Goal: Information Seeking & Learning: Learn about a topic

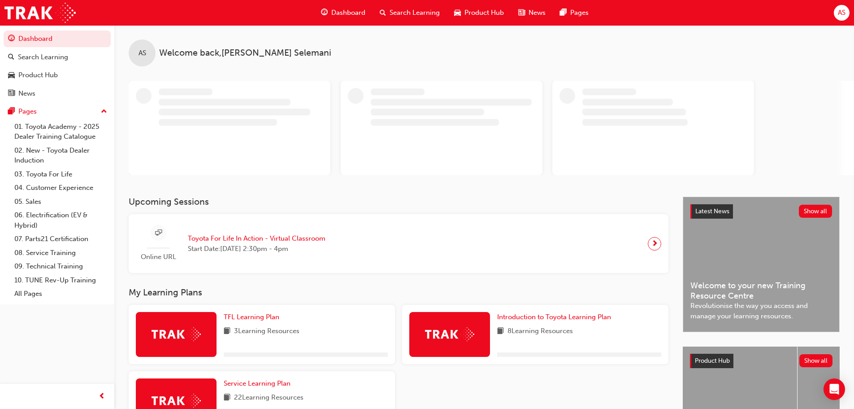
click at [467, 10] on span "Product Hub" at bounding box center [484, 13] width 39 height 10
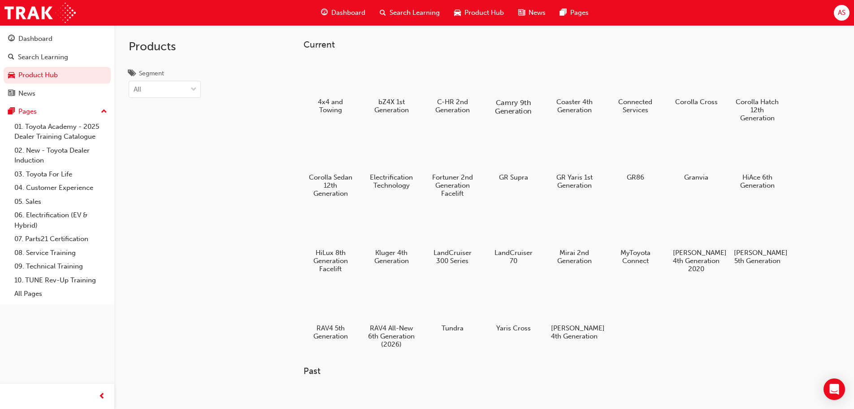
click at [525, 80] on div at bounding box center [513, 76] width 50 height 35
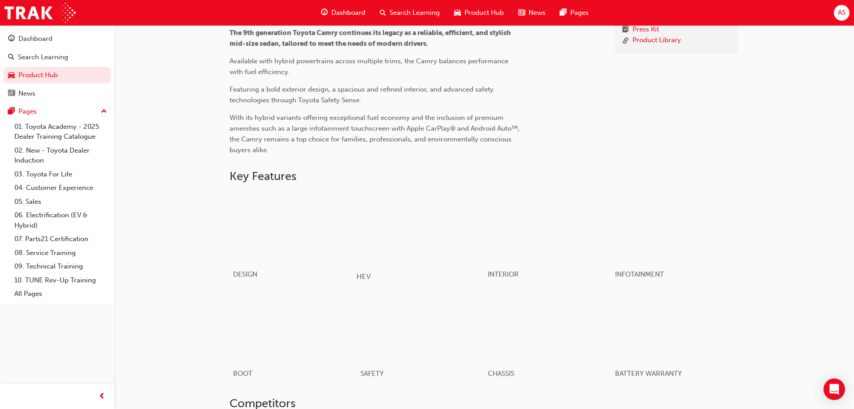
scroll to position [353, 0]
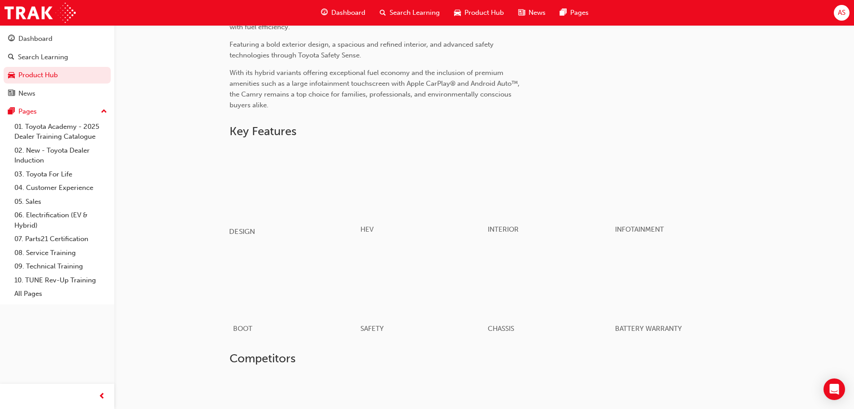
click at [275, 191] on div "button" at bounding box center [293, 182] width 128 height 72
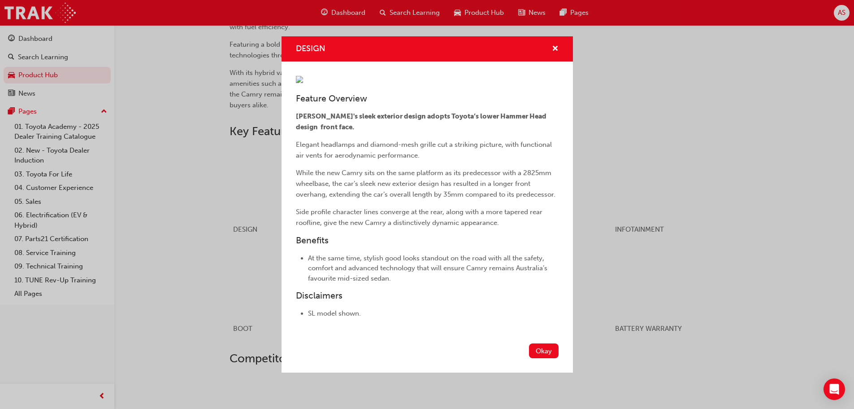
scroll to position [398, 0]
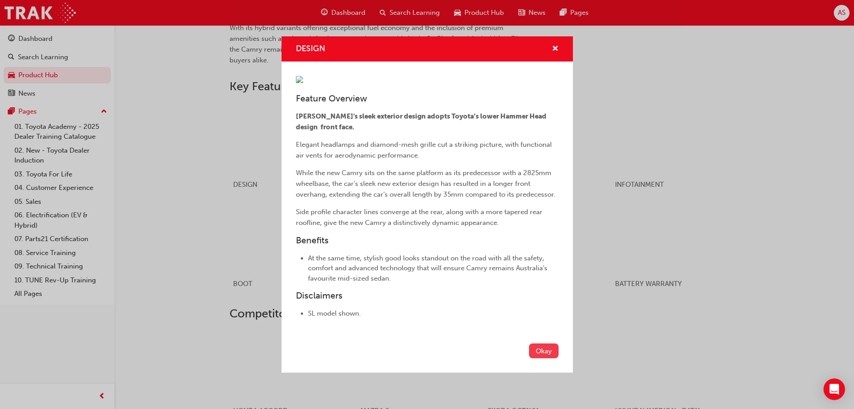
click at [540, 358] on button "Okay" at bounding box center [544, 350] width 30 height 15
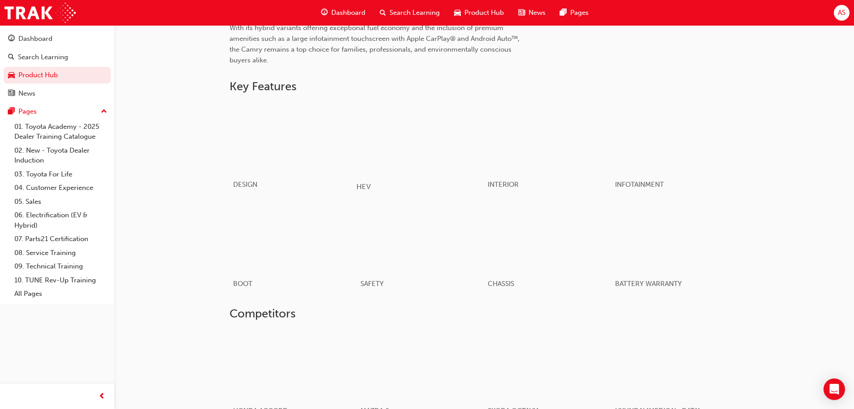
click at [426, 166] on div "button" at bounding box center [421, 137] width 128 height 72
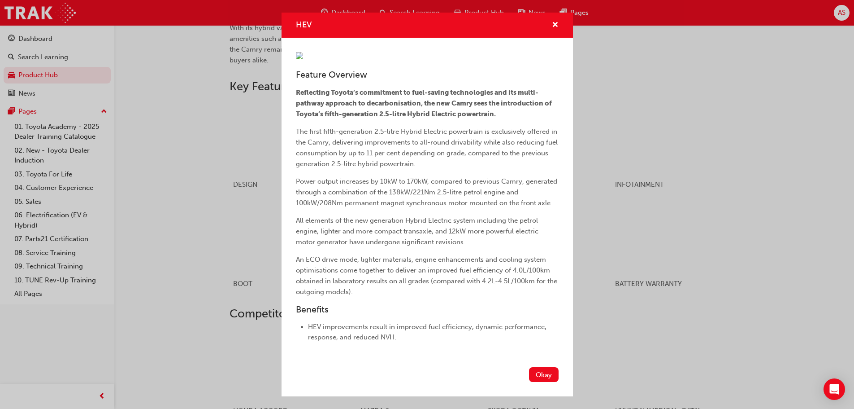
scroll to position [118, 0]
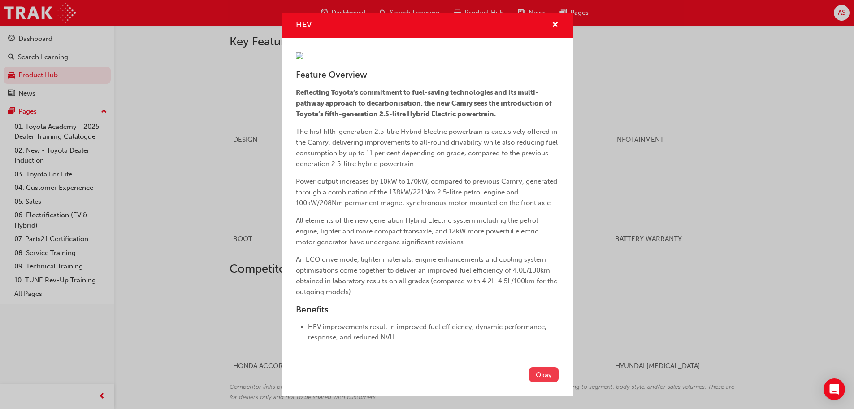
click at [546, 382] on button "Okay" at bounding box center [544, 374] width 30 height 15
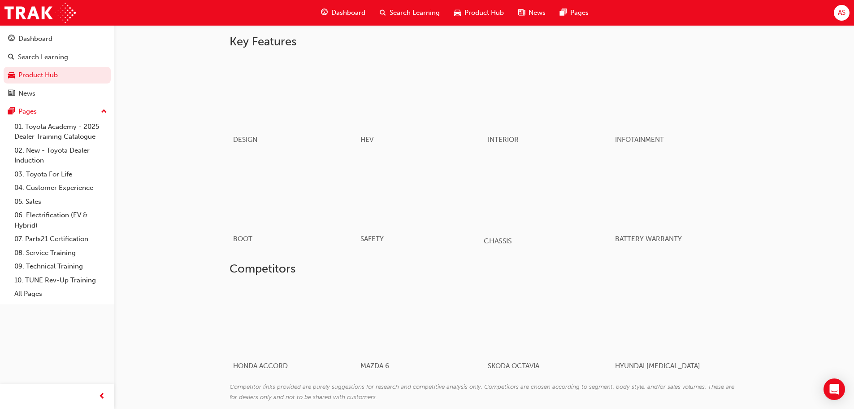
scroll to position [264, 0]
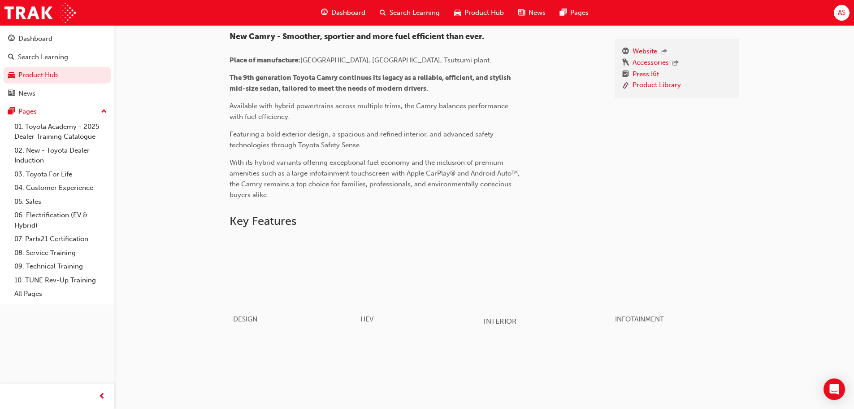
click at [547, 286] on div "button" at bounding box center [548, 272] width 128 height 72
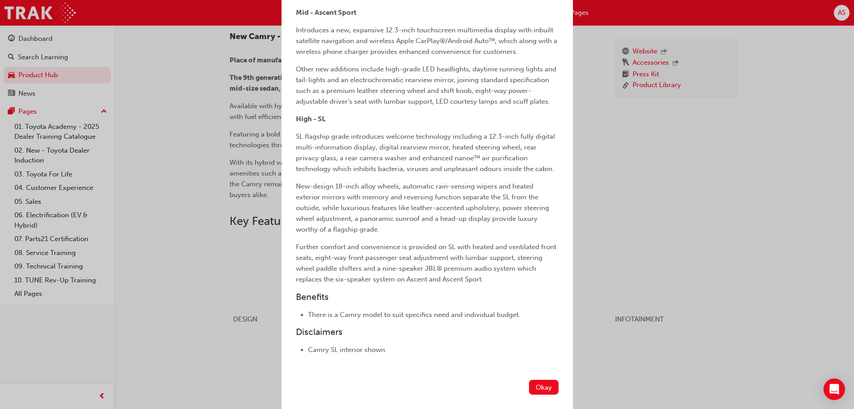
scroll to position [338, 0]
click at [543, 389] on button "Okay" at bounding box center [544, 386] width 30 height 15
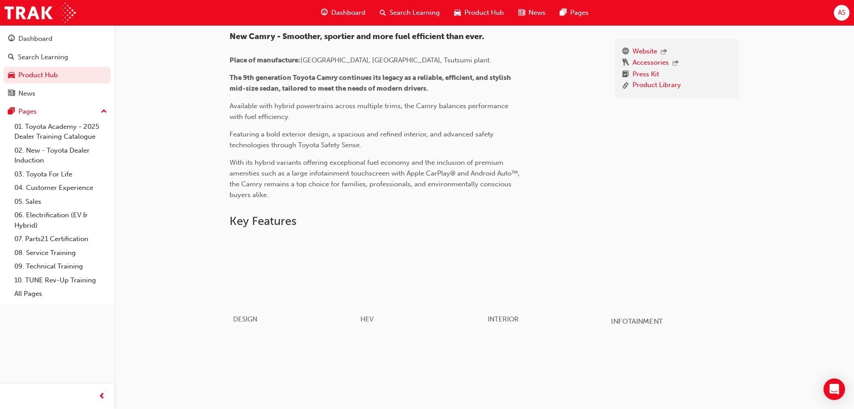
click at [656, 292] on div "button" at bounding box center [675, 272] width 128 height 72
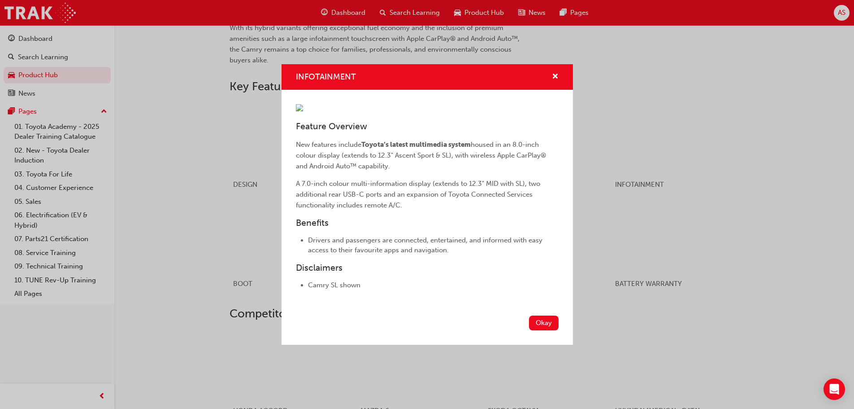
scroll to position [488, 0]
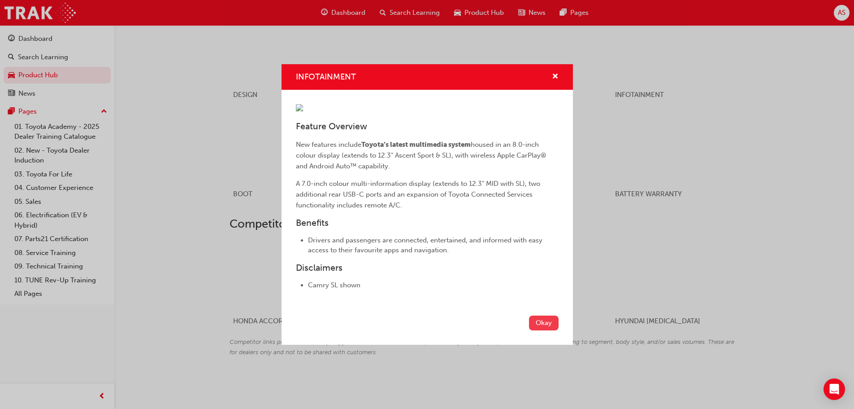
click at [547, 330] on button "Okay" at bounding box center [544, 322] width 30 height 15
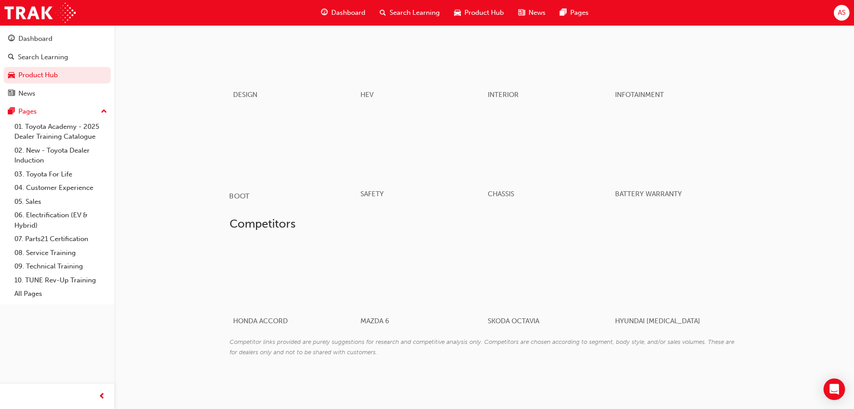
click at [295, 160] on div "button" at bounding box center [293, 147] width 128 height 72
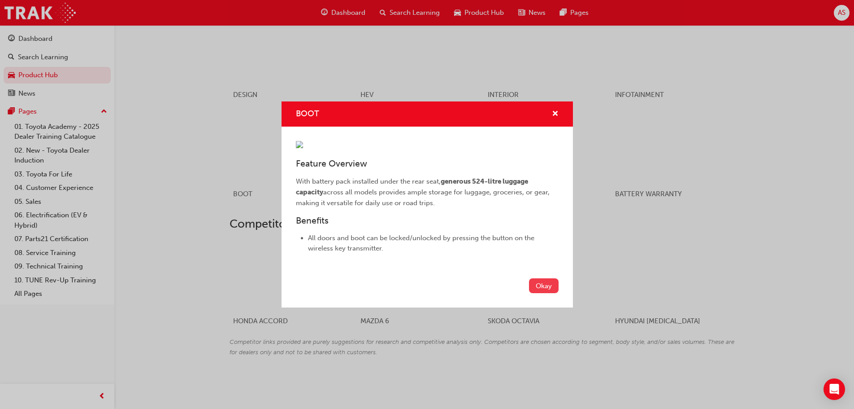
click at [547, 293] on button "Okay" at bounding box center [544, 285] width 30 height 15
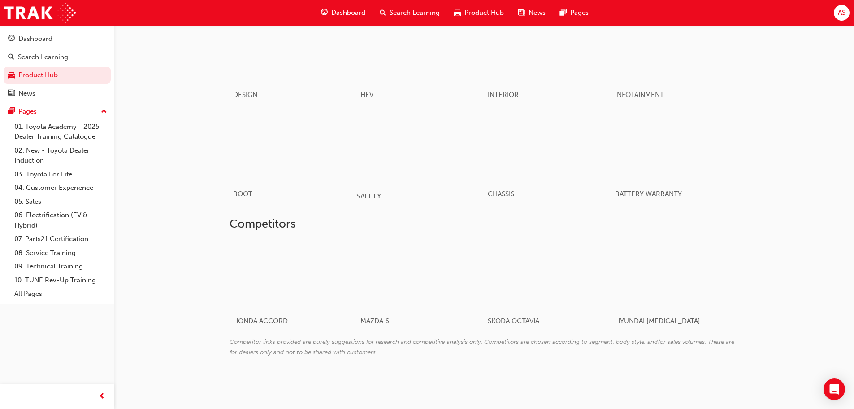
click at [429, 157] on div "button" at bounding box center [421, 147] width 128 height 72
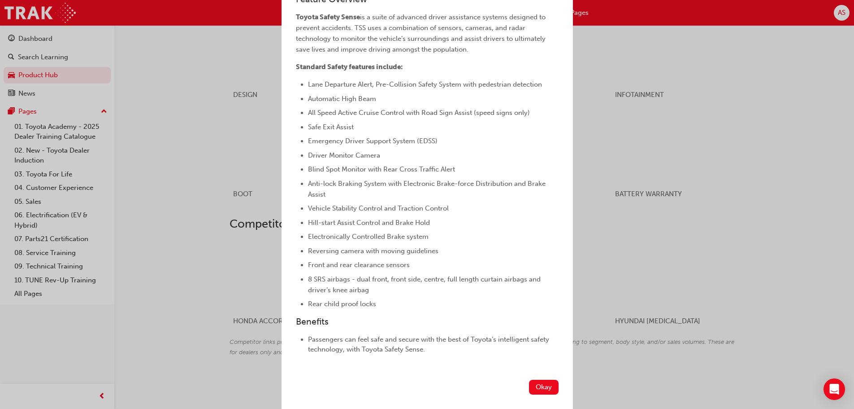
scroll to position [195, 0]
click at [529, 388] on button "Okay" at bounding box center [544, 386] width 30 height 15
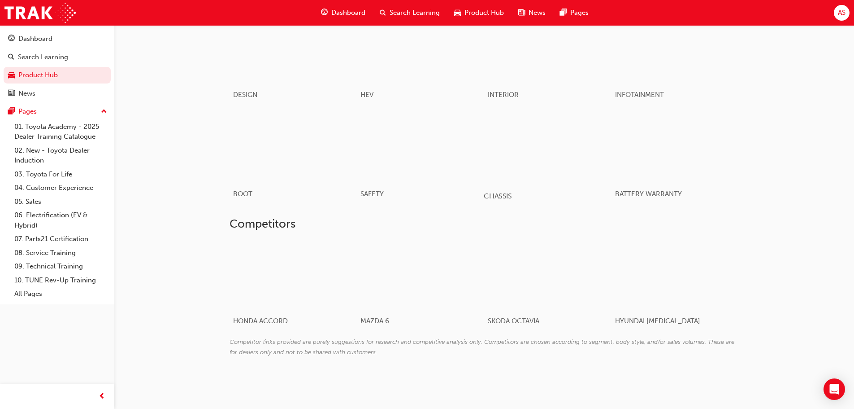
click at [519, 159] on div "button" at bounding box center [548, 147] width 128 height 72
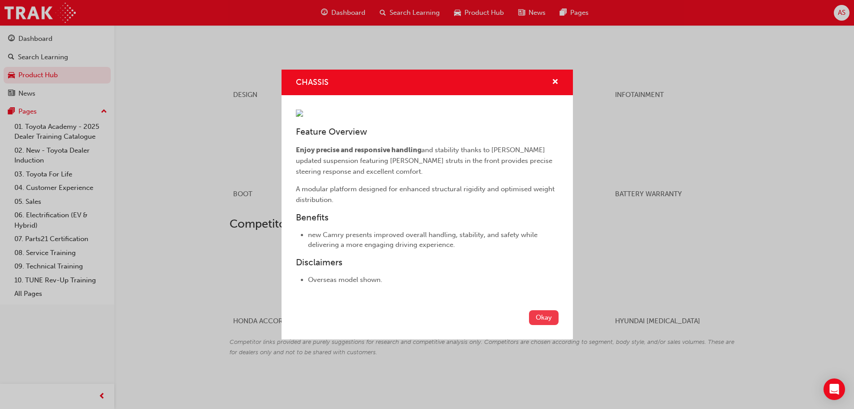
click at [545, 325] on button "Okay" at bounding box center [544, 317] width 30 height 15
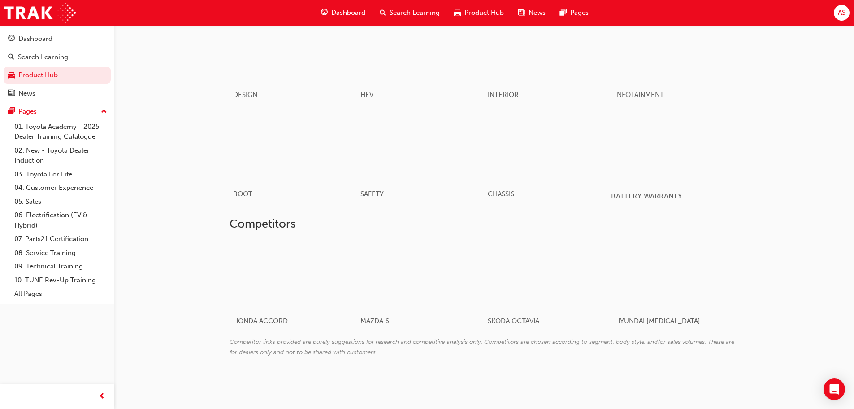
click at [686, 157] on div "button" at bounding box center [675, 147] width 128 height 72
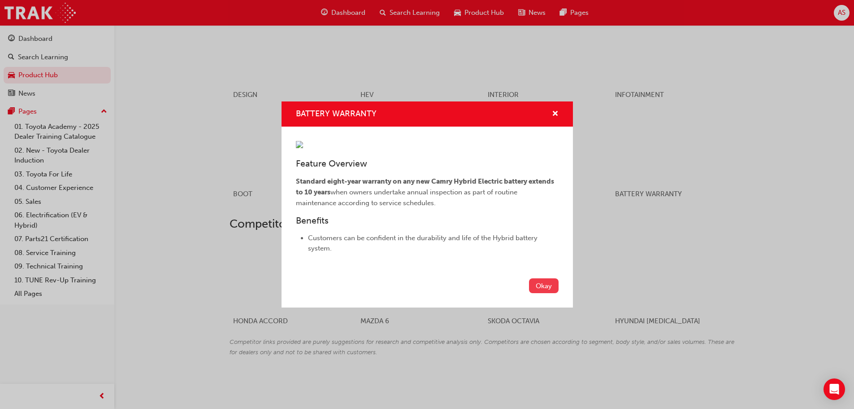
click at [555, 293] on button "Okay" at bounding box center [544, 285] width 30 height 15
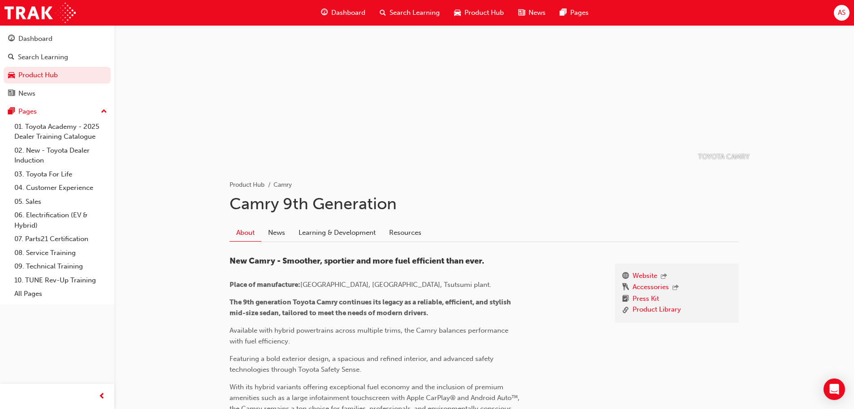
scroll to position [0, 0]
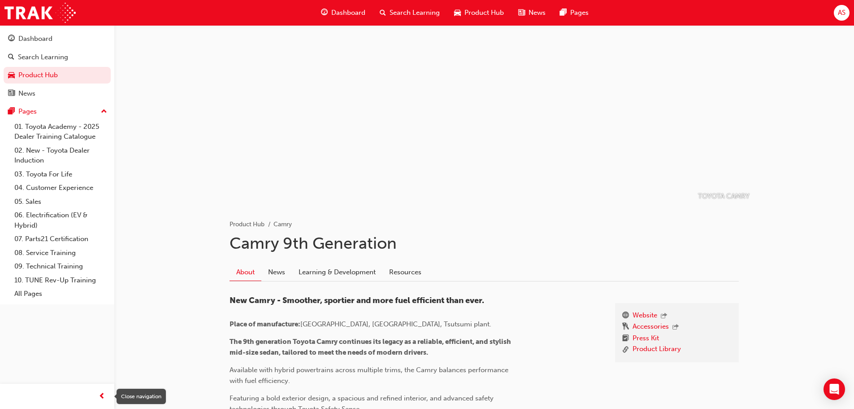
click at [104, 395] on span "prev-icon" at bounding box center [102, 396] width 7 height 11
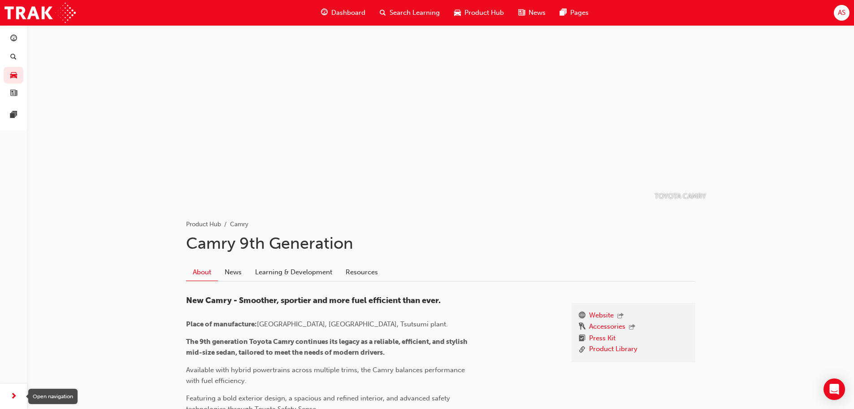
click at [10, 378] on div "Dashboard Search Learning Product Hub News Pages Pages" at bounding box center [13, 193] width 27 height 386
click at [4, 397] on div at bounding box center [13, 396] width 27 height 25
click at [4, 396] on div at bounding box center [13, 396] width 27 height 25
click at [16, 397] on span "next-icon" at bounding box center [13, 396] width 7 height 11
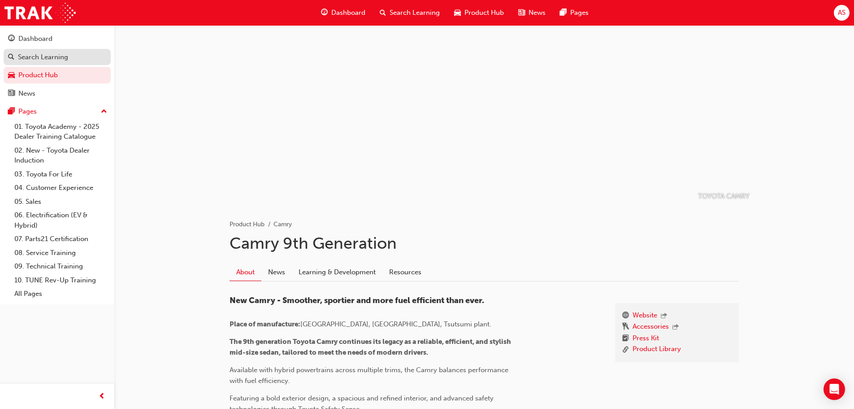
click at [39, 65] on link "Search Learning" at bounding box center [57, 57] width 107 height 17
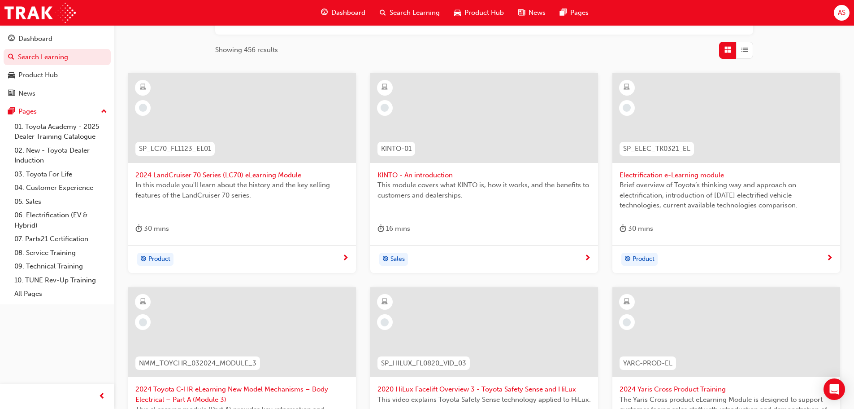
scroll to position [179, 0]
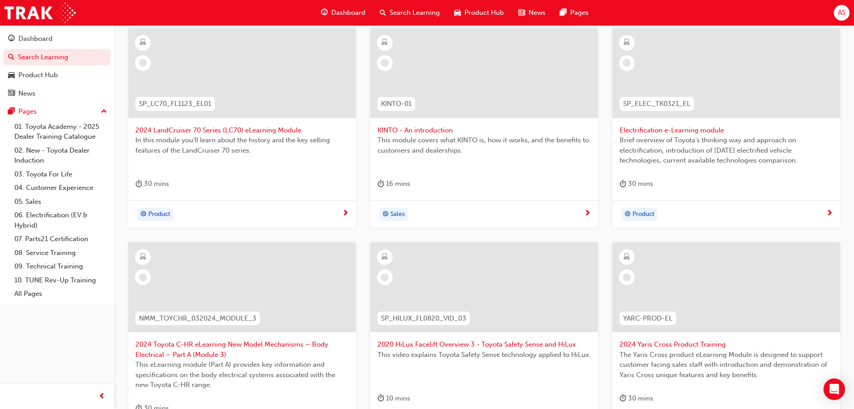
click at [161, 126] on span "2024 LandCruiser 70 Series (LC70) eLearning Module" at bounding box center [242, 130] width 214 height 10
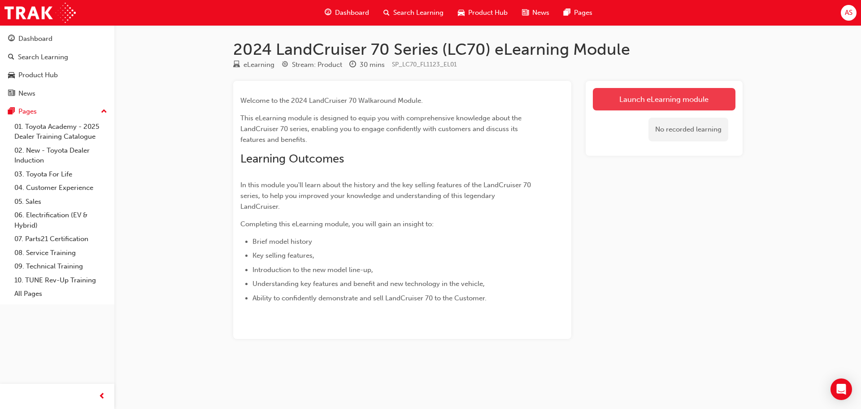
click at [669, 106] on link "Launch eLearning module" at bounding box center [664, 99] width 143 height 22
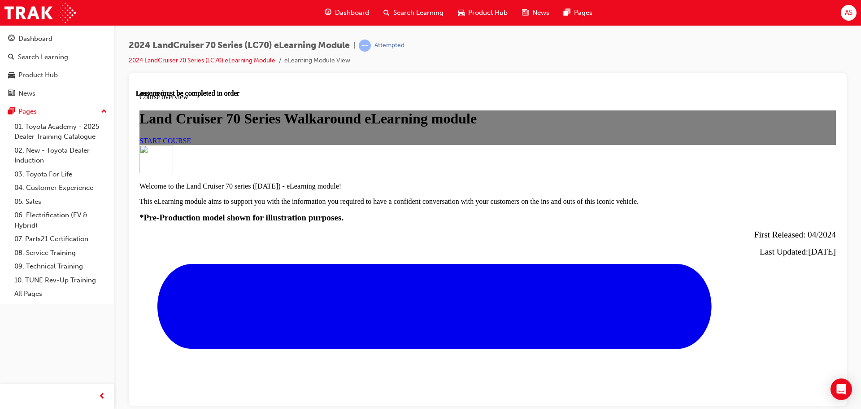
scroll to position [179, 0]
click at [191, 144] on link "START COURSE" at bounding box center [165, 140] width 52 height 8
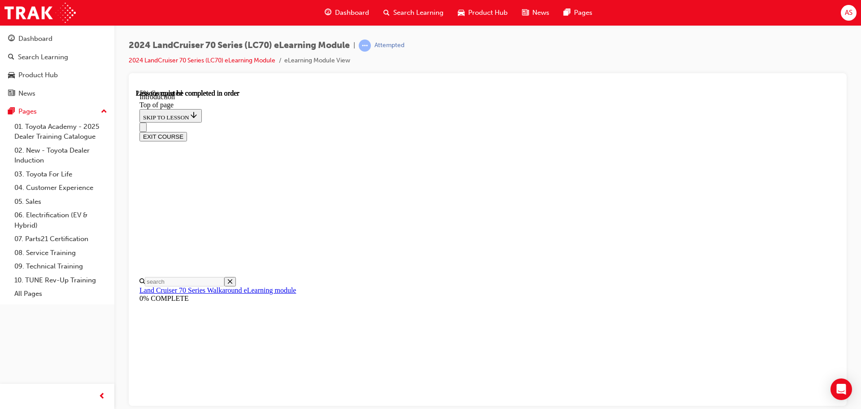
scroll to position [399, 0]
drag, startPoint x: 681, startPoint y: 327, endPoint x: 684, endPoint y: 332, distance: 6.6
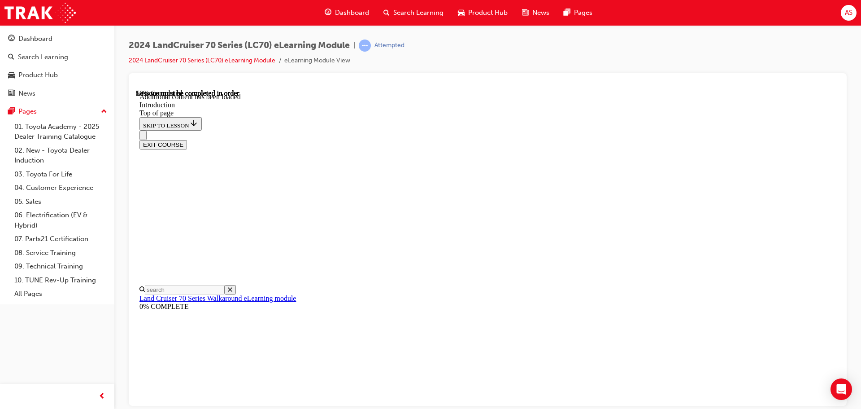
scroll to position [514, 0]
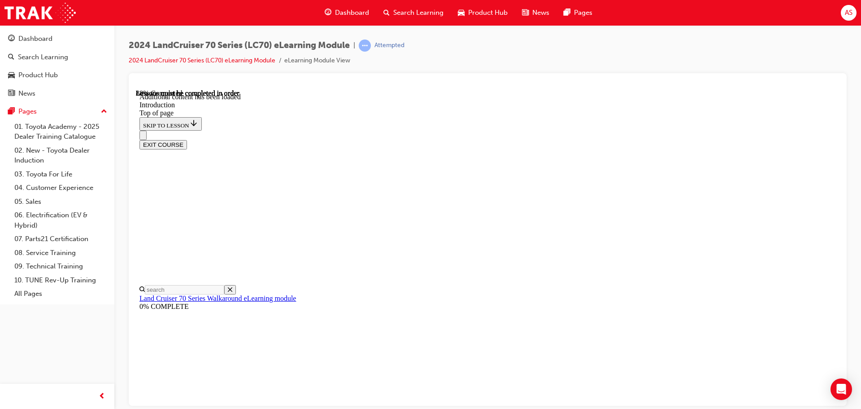
drag, startPoint x: 777, startPoint y: 161, endPoint x: 777, endPoint y: 166, distance: 5.8
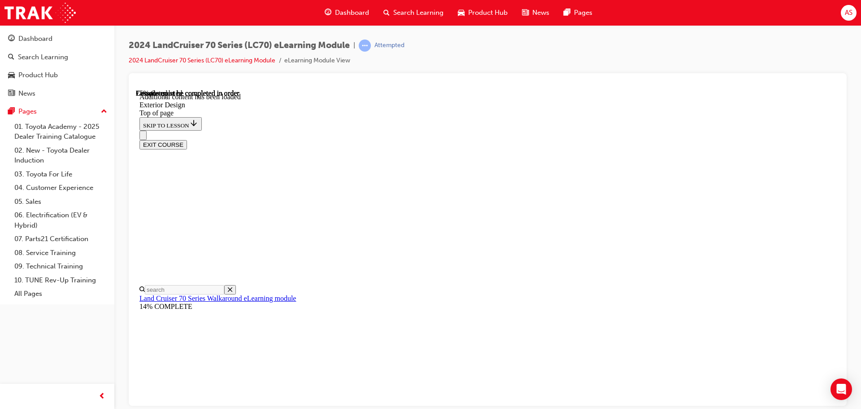
drag, startPoint x: 556, startPoint y: 331, endPoint x: 549, endPoint y: 341, distance: 12.1
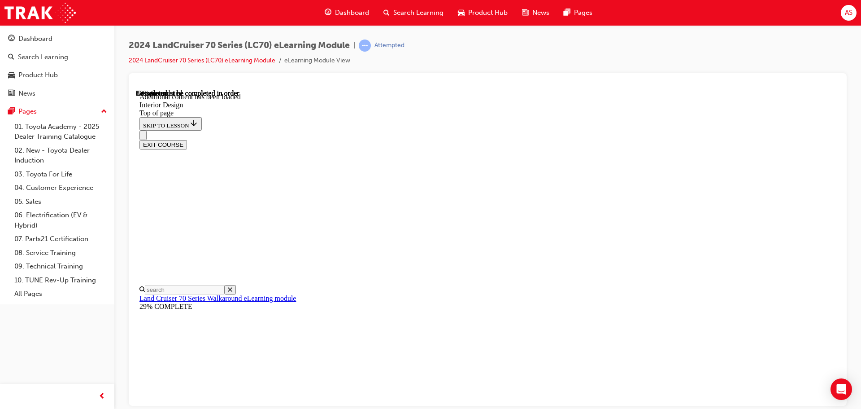
scroll to position [555, 0]
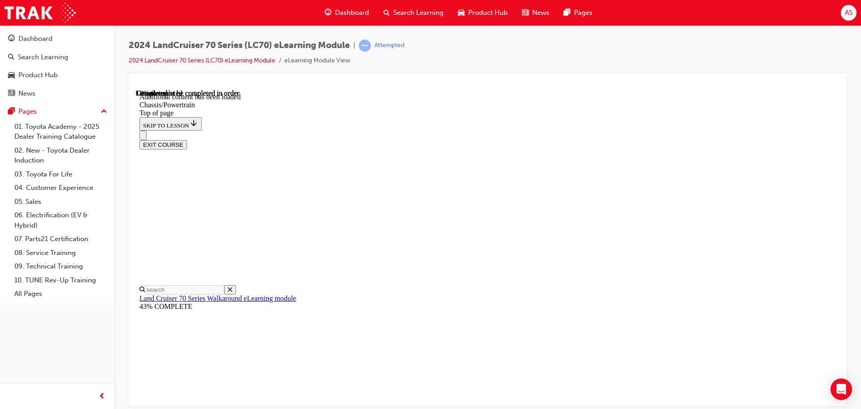
drag, startPoint x: 674, startPoint y: 142, endPoint x: 680, endPoint y: 146, distance: 6.5
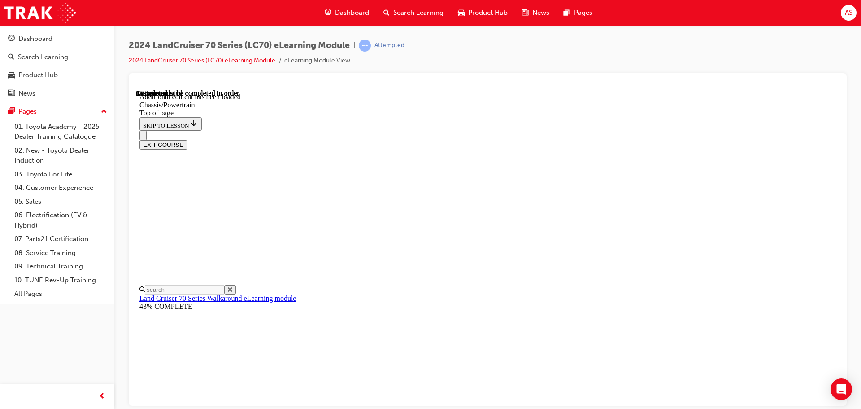
drag, startPoint x: 792, startPoint y: 200, endPoint x: 768, endPoint y: 219, distance: 30.6
drag, startPoint x: 643, startPoint y: 377, endPoint x: 641, endPoint y: 390, distance: 13.1
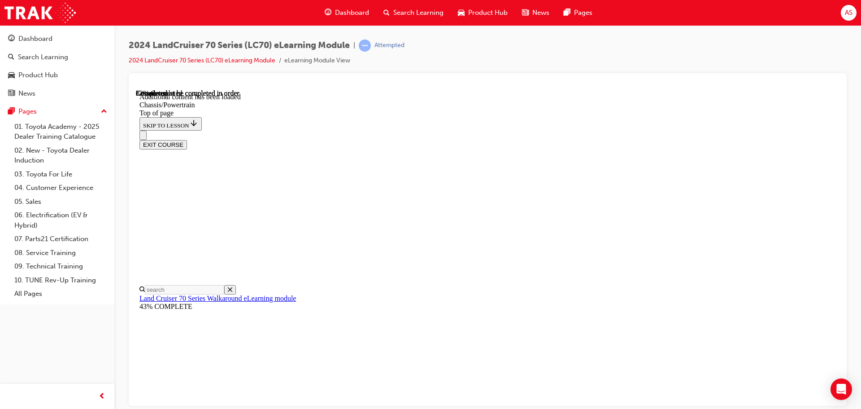
scroll to position [1401, 0]
click at [681, 130] on div "EXIT COURSE" at bounding box center [484, 139] width 690 height 19
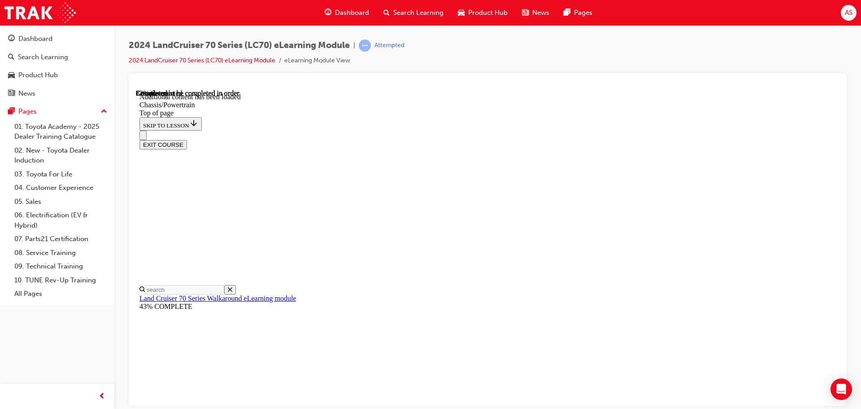
drag, startPoint x: 713, startPoint y: 154, endPoint x: 713, endPoint y: 166, distance: 11.2
drag, startPoint x: 562, startPoint y: 221, endPoint x: 558, endPoint y: 243, distance: 22.9
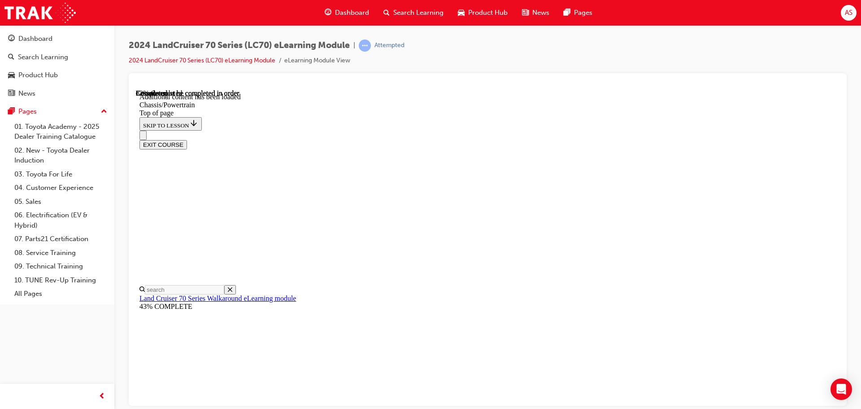
drag, startPoint x: 568, startPoint y: 222, endPoint x: 562, endPoint y: 224, distance: 6.2
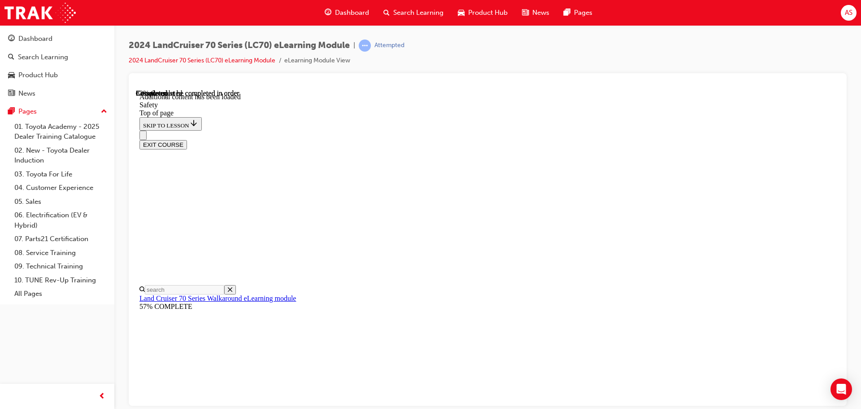
scroll to position [471, 0]
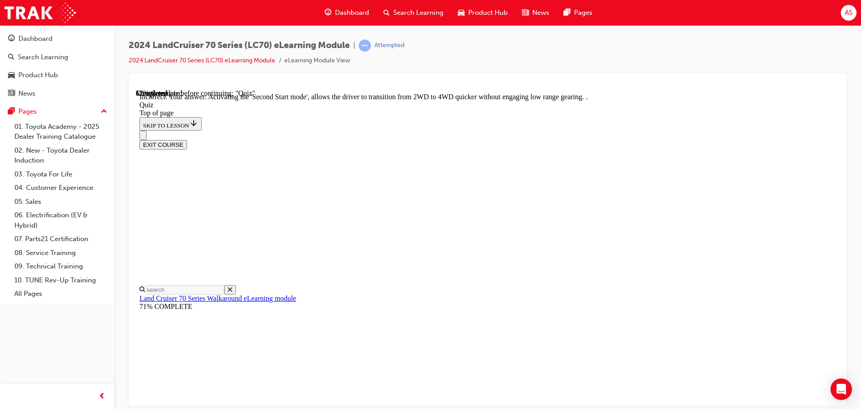
scroll to position [235, 0]
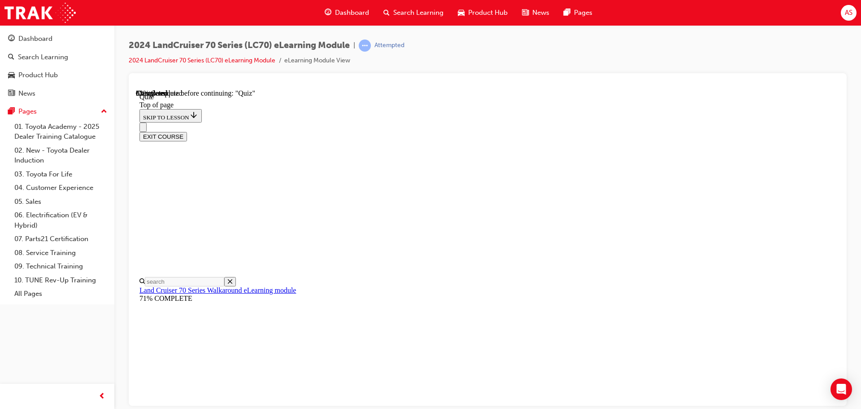
scroll to position [126, 0]
drag, startPoint x: 562, startPoint y: 177, endPoint x: 558, endPoint y: 200, distance: 23.3
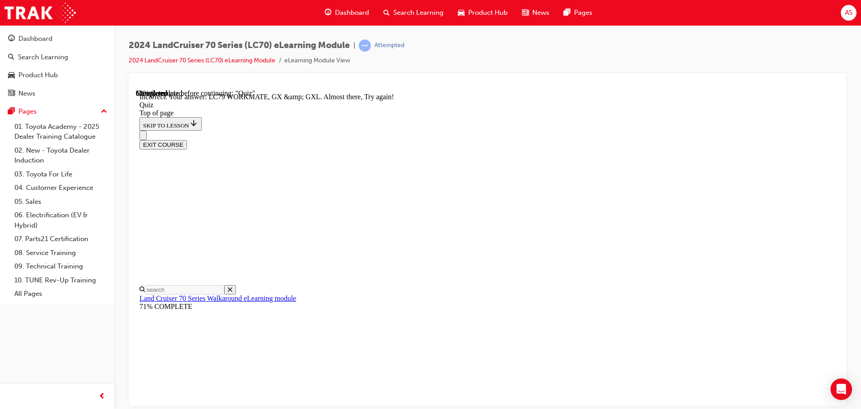
scroll to position [216, 0]
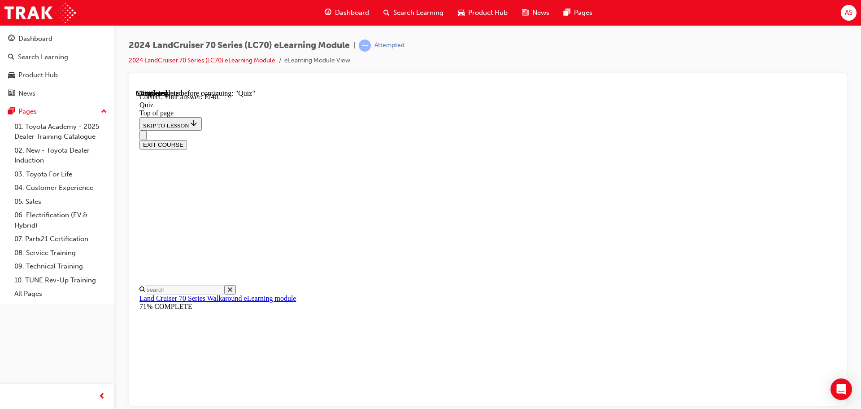
scroll to position [197, 0]
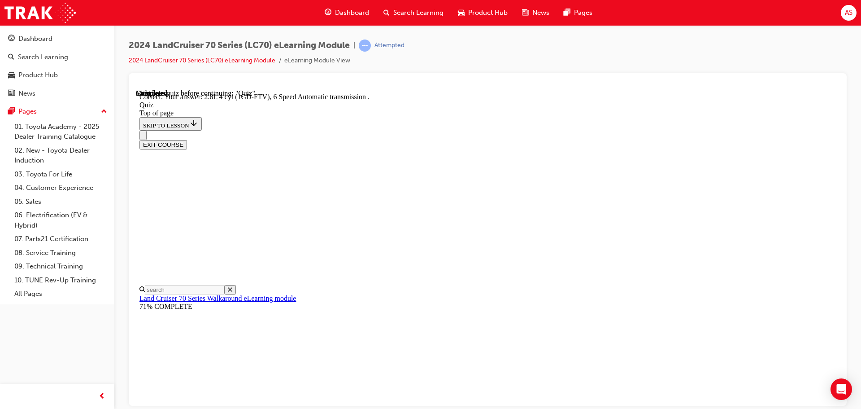
scroll to position [175, 0]
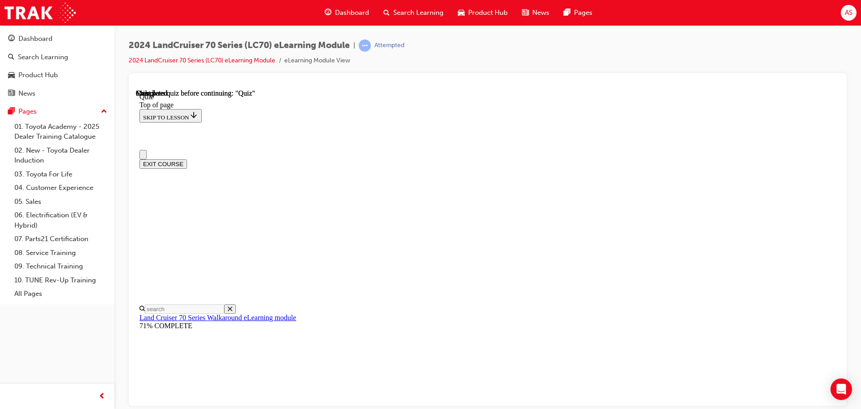
scroll to position [169, 0]
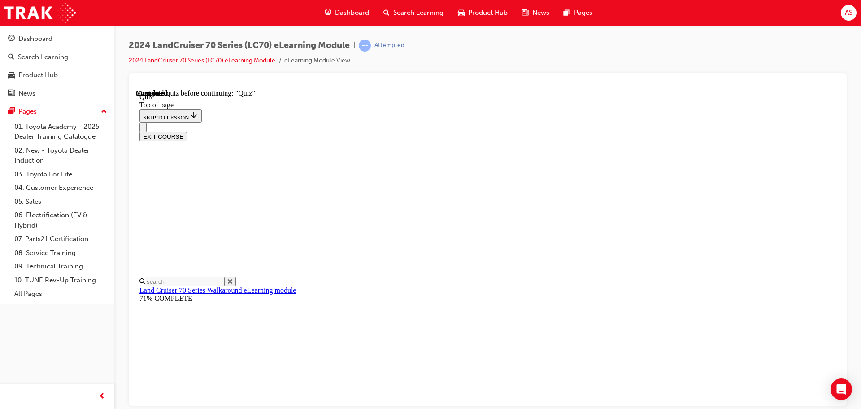
drag, startPoint x: 538, startPoint y: 341, endPoint x: 535, endPoint y: 349, distance: 8.8
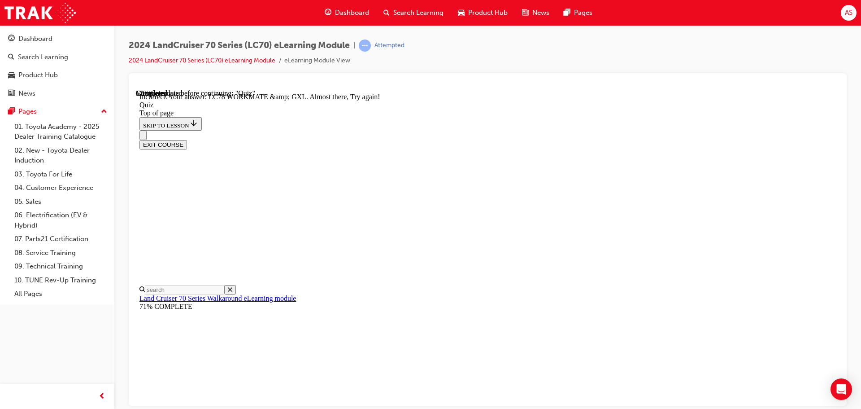
scroll to position [228, 0]
drag, startPoint x: 475, startPoint y: 223, endPoint x: 480, endPoint y: 219, distance: 7.0
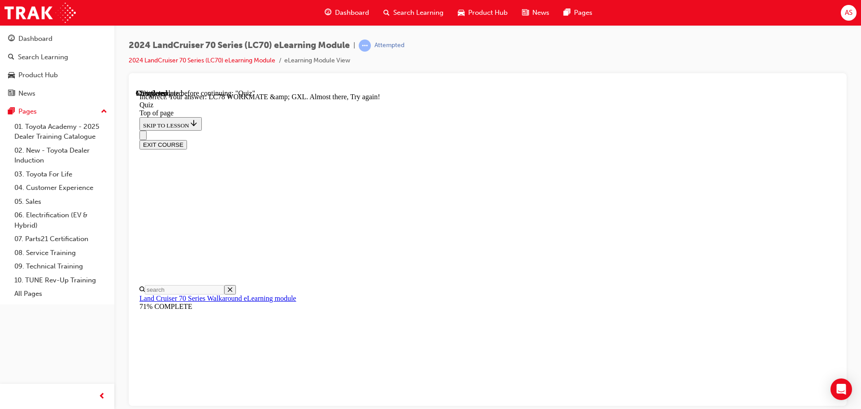
drag, startPoint x: 543, startPoint y: 210, endPoint x: 566, endPoint y: 193, distance: 27.9
drag, startPoint x: 567, startPoint y: 219, endPoint x: 554, endPoint y: 237, distance: 22.8
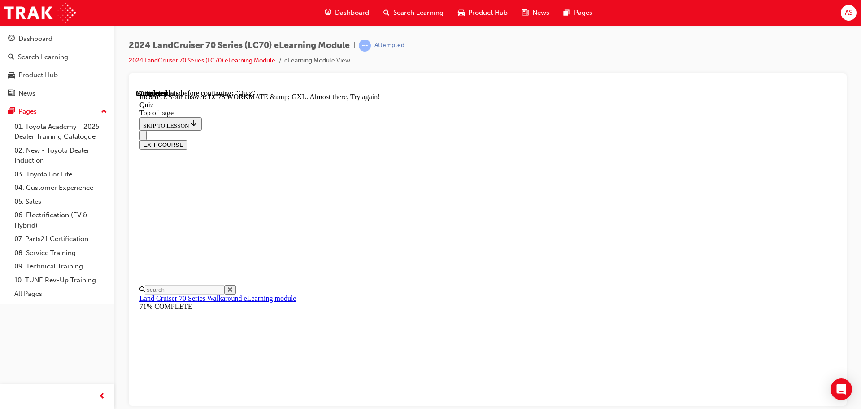
drag, startPoint x: 536, startPoint y: 369, endPoint x: 537, endPoint y: 362, distance: 6.9
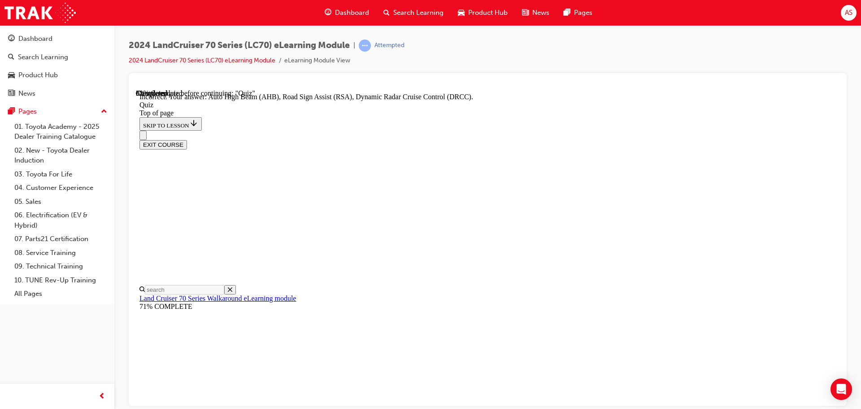
scroll to position [177, 0]
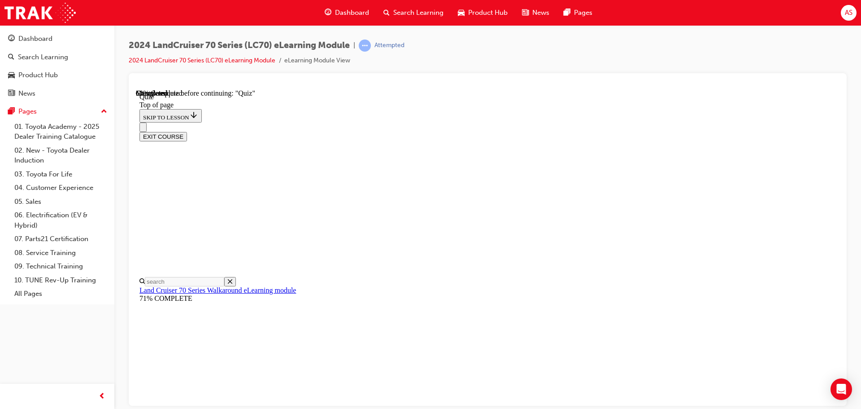
scroll to position [120, 0]
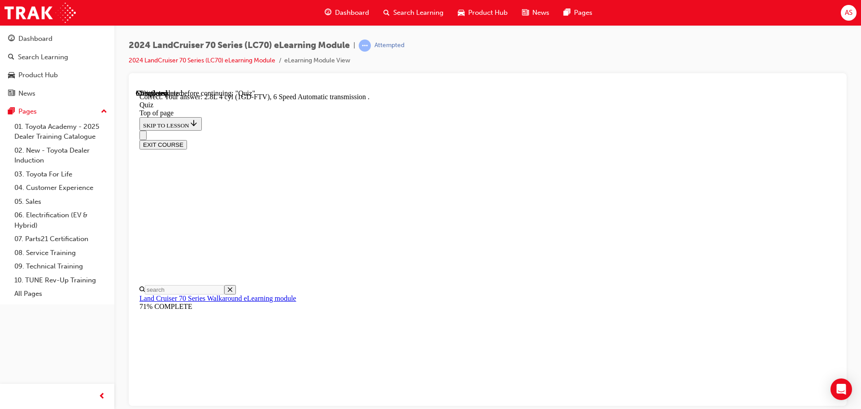
scroll to position [175, 0]
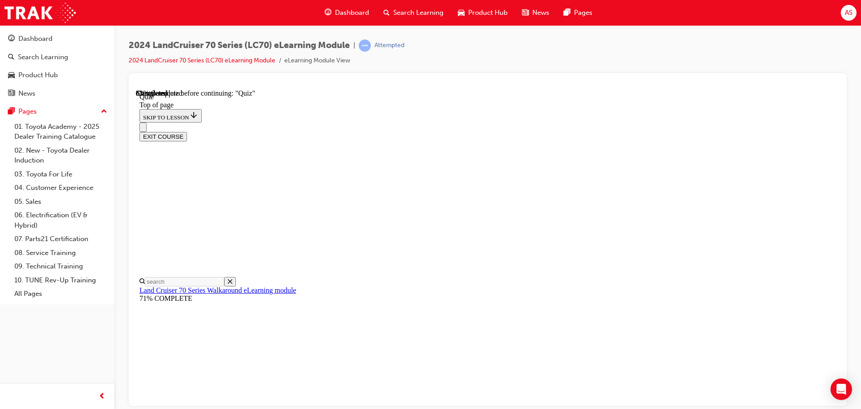
drag, startPoint x: 471, startPoint y: 271, endPoint x: 485, endPoint y: 228, distance: 45.5
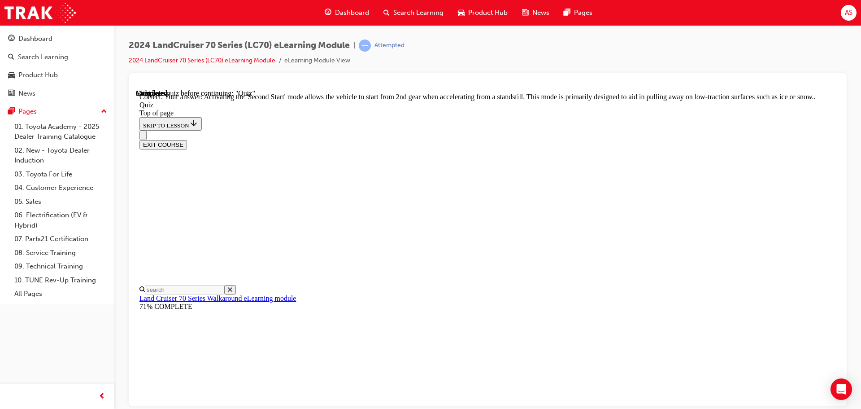
scroll to position [235, 0]
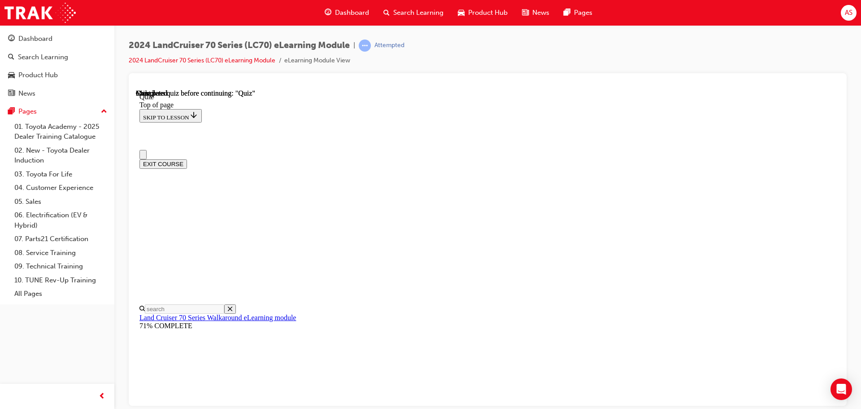
scroll to position [169, 0]
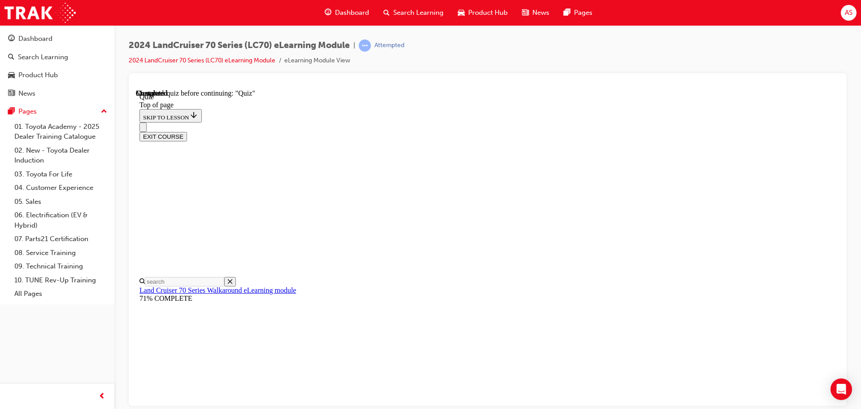
drag, startPoint x: 484, startPoint y: 278, endPoint x: 502, endPoint y: 258, distance: 27.0
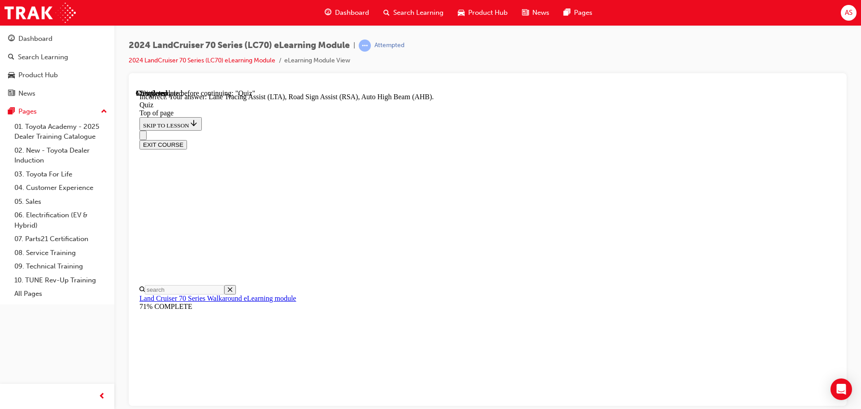
drag, startPoint x: 509, startPoint y: 279, endPoint x: 531, endPoint y: 312, distance: 39.7
drag, startPoint x: 564, startPoint y: 373, endPoint x: 562, endPoint y: 353, distance: 20.2
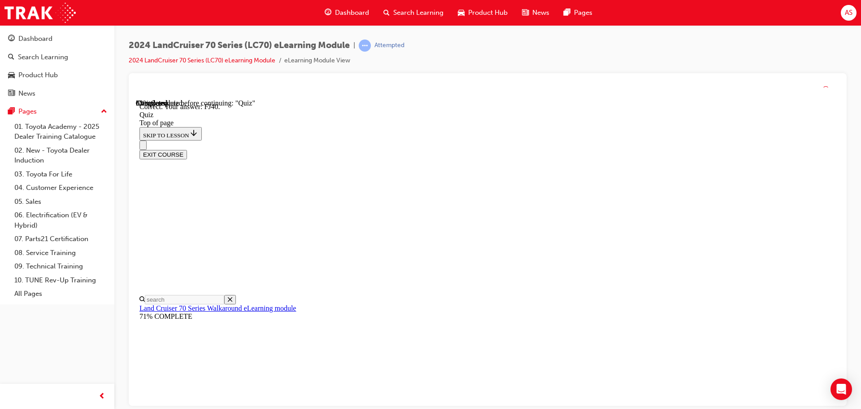
drag, startPoint x: 552, startPoint y: 387, endPoint x: 557, endPoint y: 377, distance: 11.2
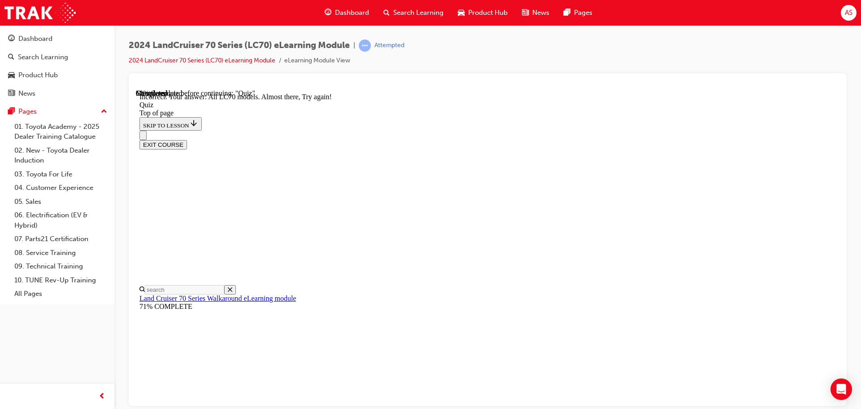
scroll to position [216, 0]
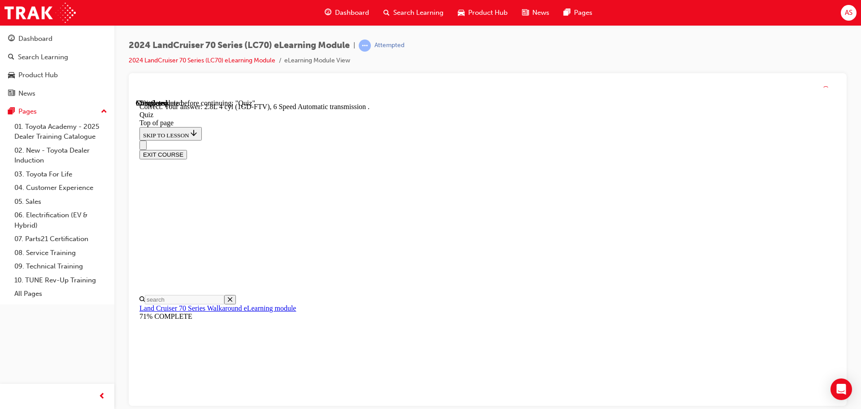
scroll to position [165, 0]
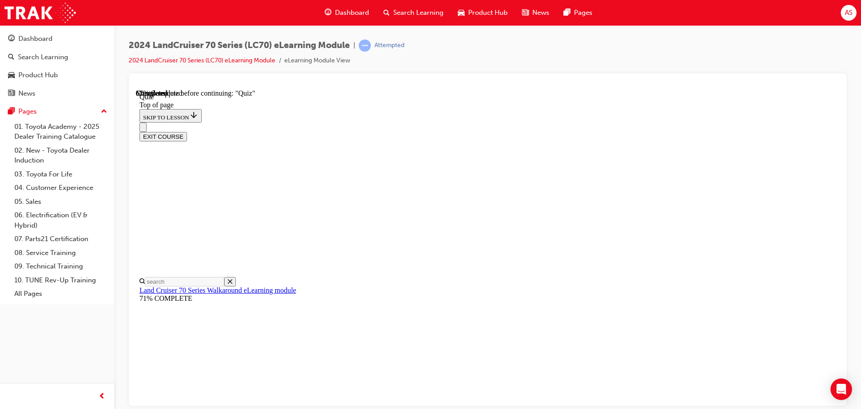
drag, startPoint x: 567, startPoint y: 285, endPoint x: 563, endPoint y: 289, distance: 5.1
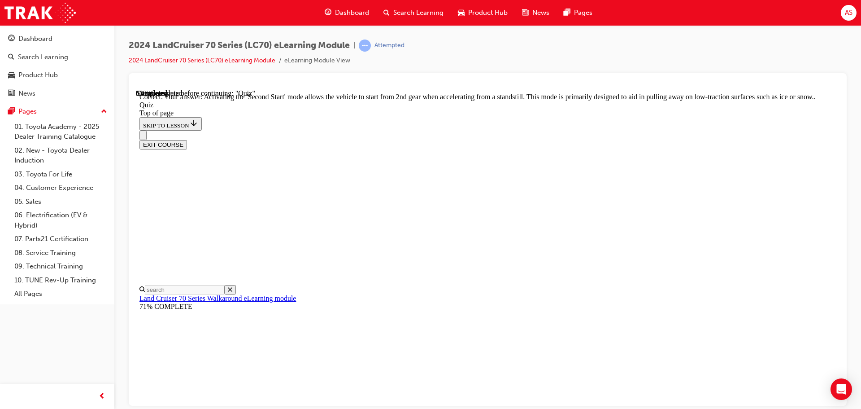
drag, startPoint x: 549, startPoint y: 365, endPoint x: 555, endPoint y: 362, distance: 6.6
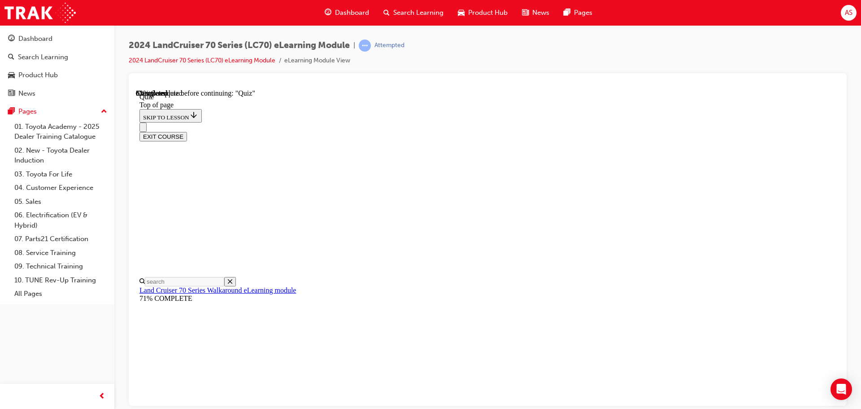
scroll to position [177, 0]
drag, startPoint x: 509, startPoint y: 169, endPoint x: 506, endPoint y: 179, distance: 10.9
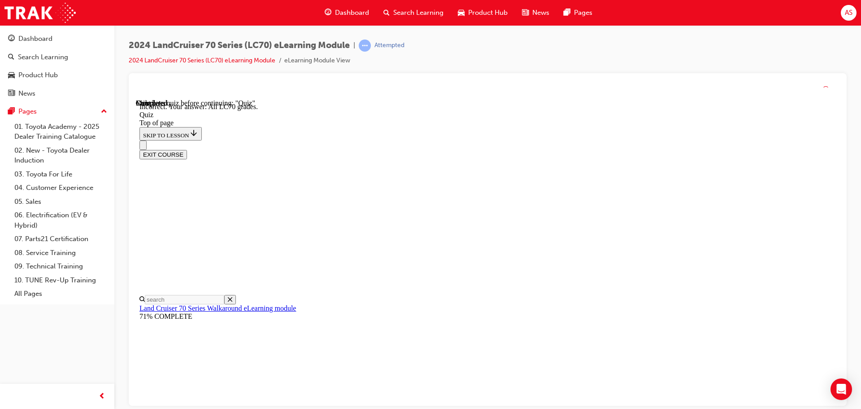
scroll to position [232, 0]
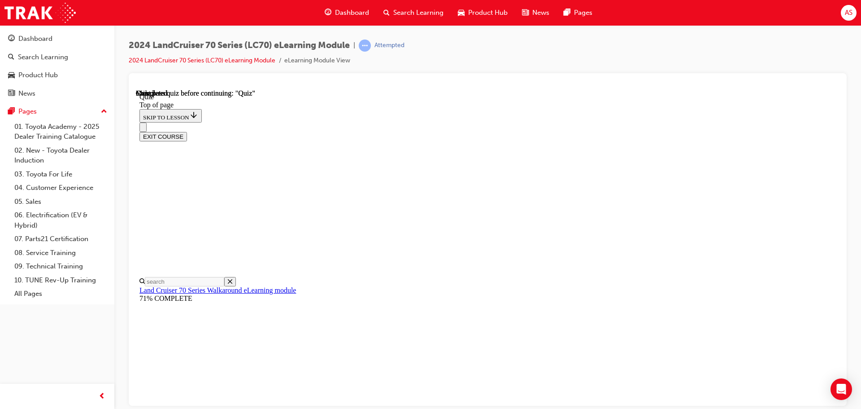
scroll to position [0, 0]
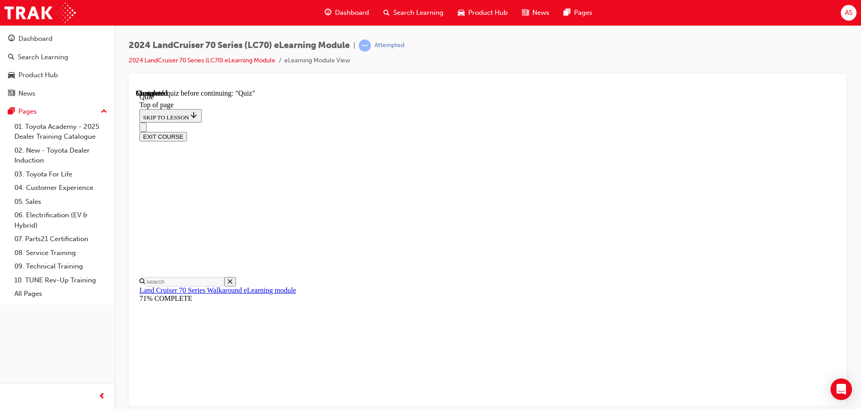
drag, startPoint x: 540, startPoint y: 161, endPoint x: 535, endPoint y: 162, distance: 5.0
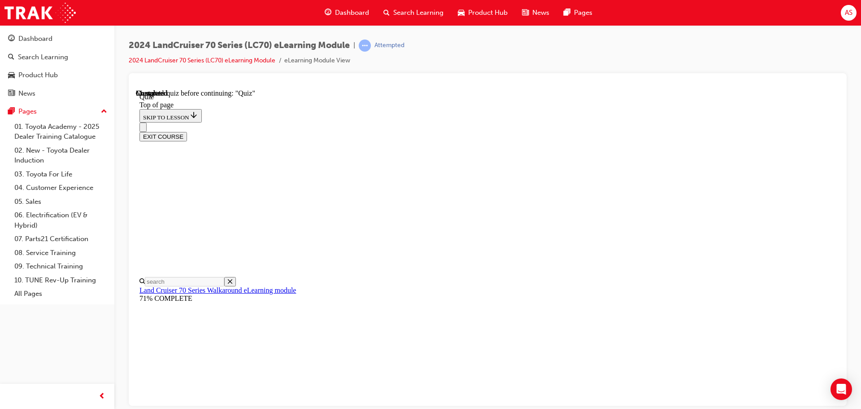
scroll to position [177, 0]
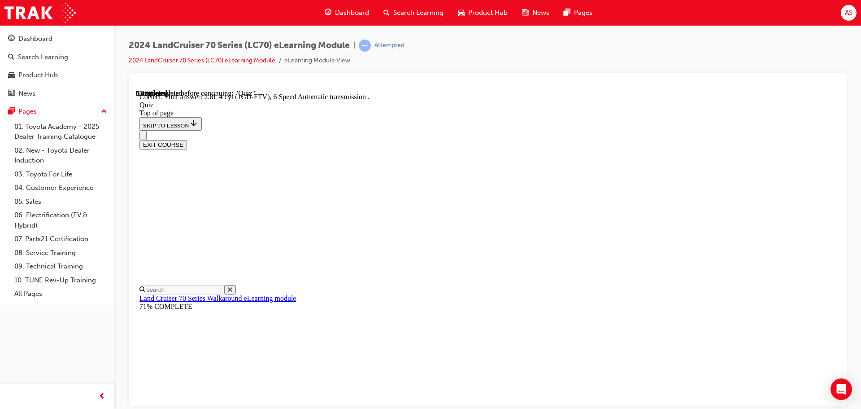
scroll to position [175, 0]
drag, startPoint x: 551, startPoint y: 371, endPoint x: 552, endPoint y: 366, distance: 5.5
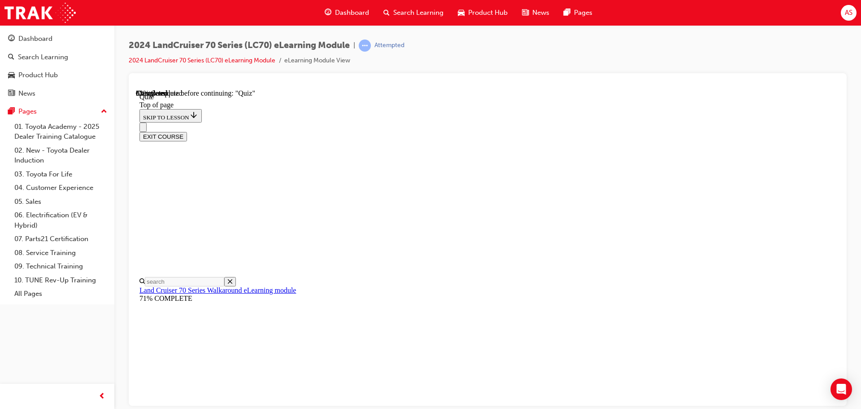
scroll to position [121, 0]
drag, startPoint x: 508, startPoint y: 243, endPoint x: 506, endPoint y: 254, distance: 11.1
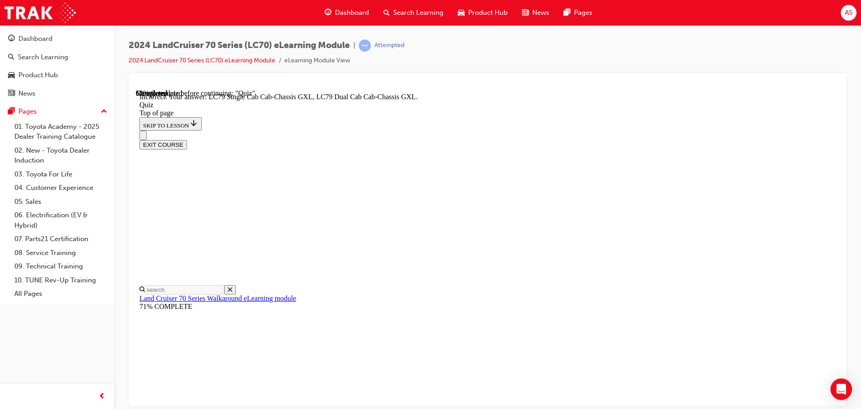
scroll to position [232, 0]
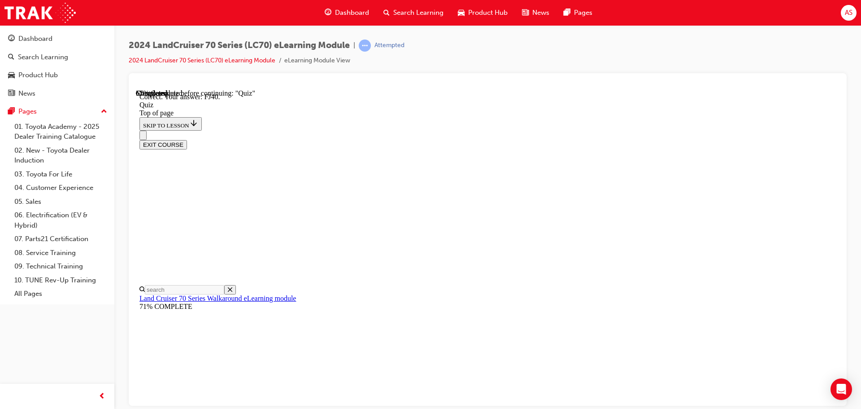
scroll to position [197, 0]
drag, startPoint x: 536, startPoint y: 362, endPoint x: 530, endPoint y: 371, distance: 11.6
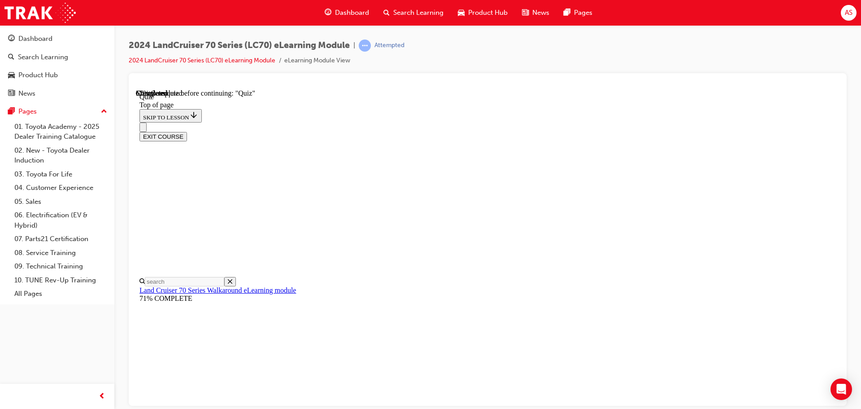
drag, startPoint x: 463, startPoint y: 150, endPoint x: 458, endPoint y: 154, distance: 6.4
drag, startPoint x: 452, startPoint y: 175, endPoint x: 481, endPoint y: 245, distance: 76.2
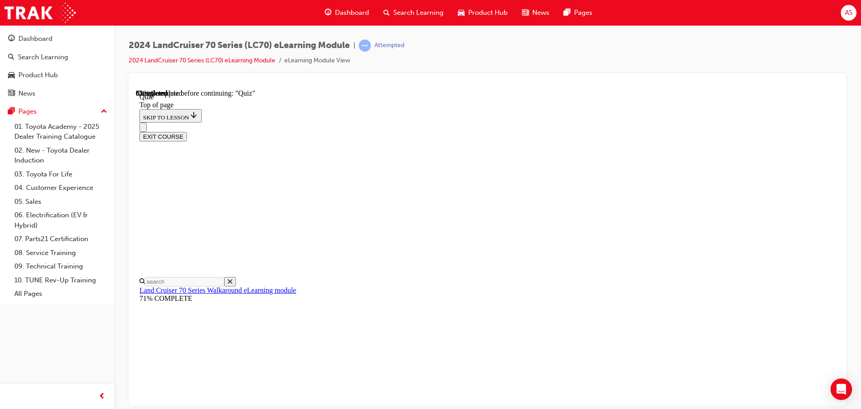
scroll to position [126, 0]
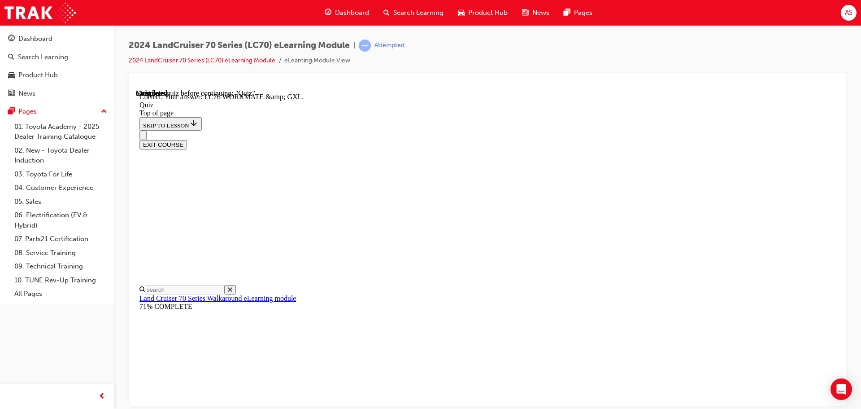
scroll to position [181, 0]
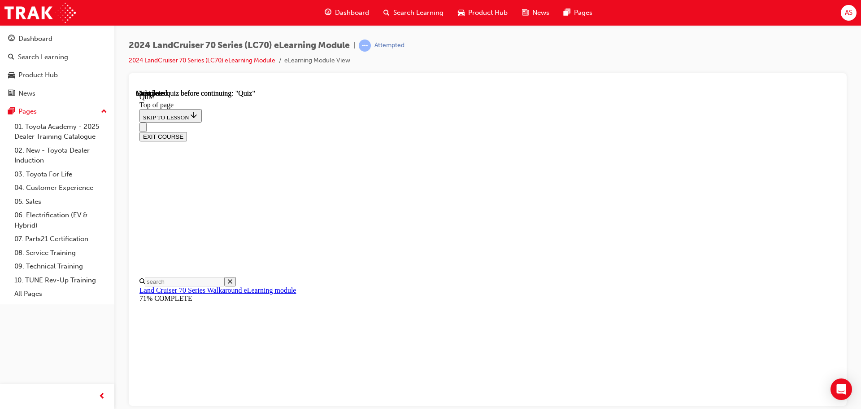
drag, startPoint x: 395, startPoint y: 281, endPoint x: 404, endPoint y: 279, distance: 9.1
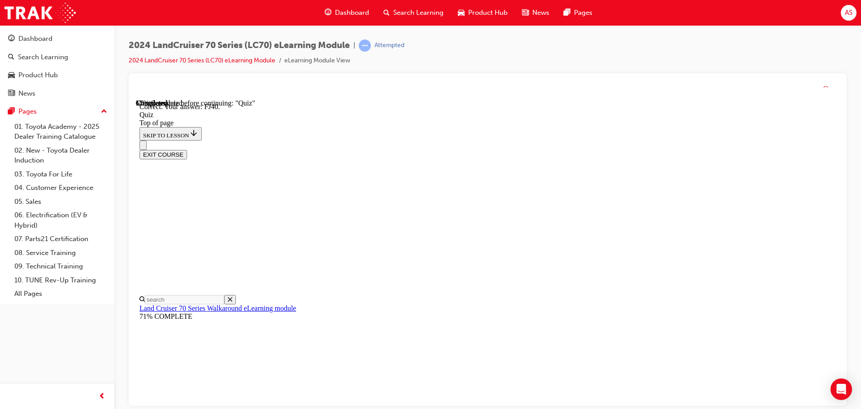
scroll to position [197, 0]
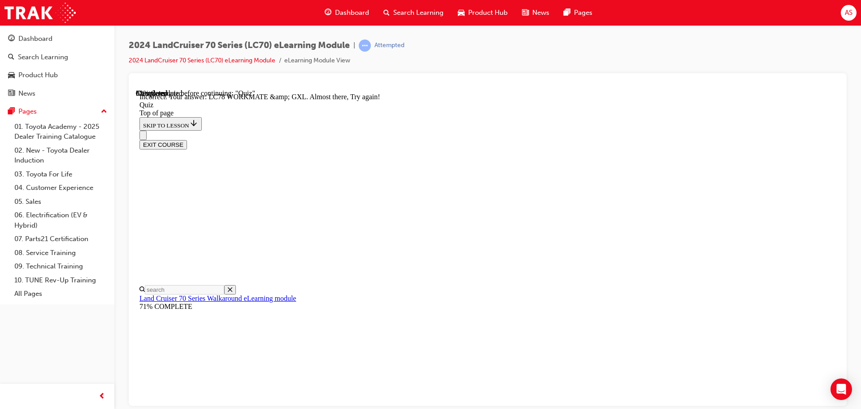
scroll to position [228, 0]
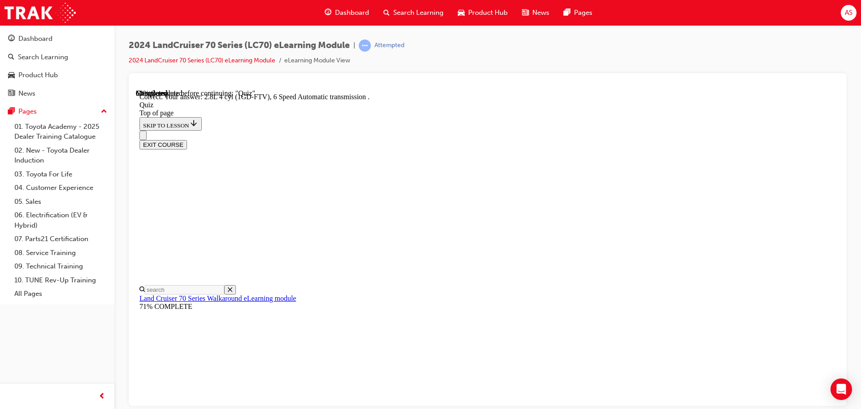
scroll to position [175, 0]
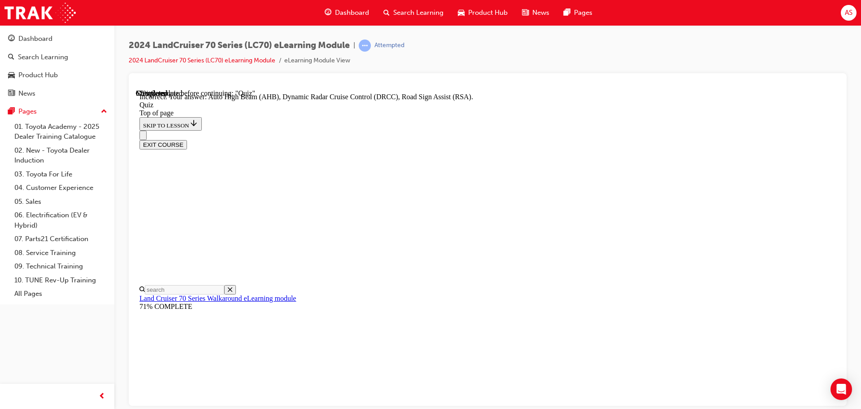
scroll to position [232, 0]
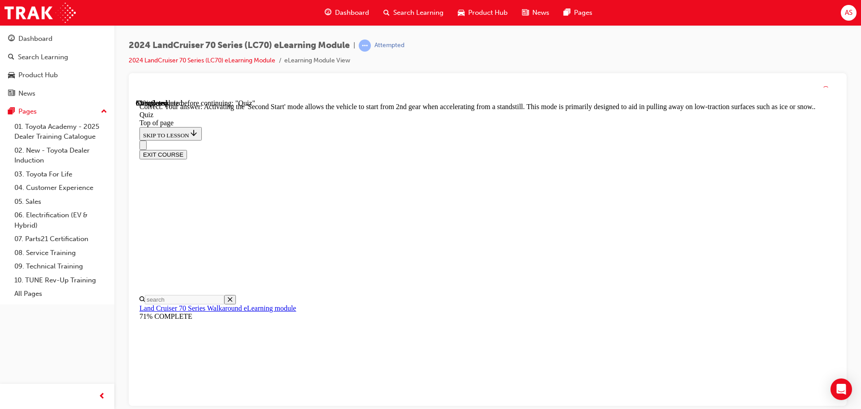
scroll to position [177, 0]
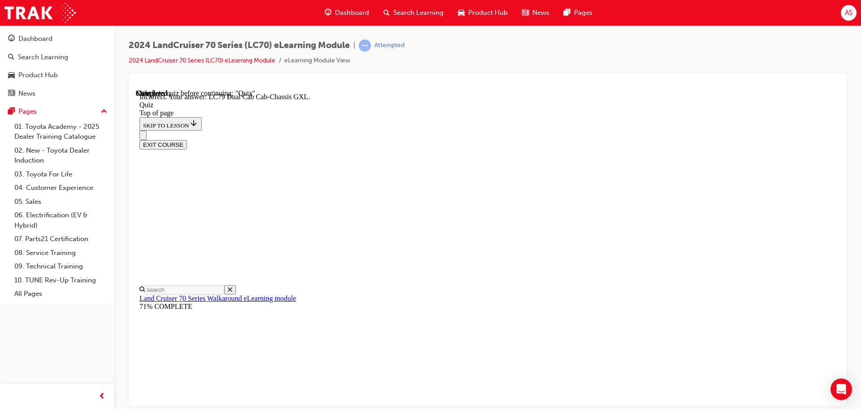
scroll to position [222, 0]
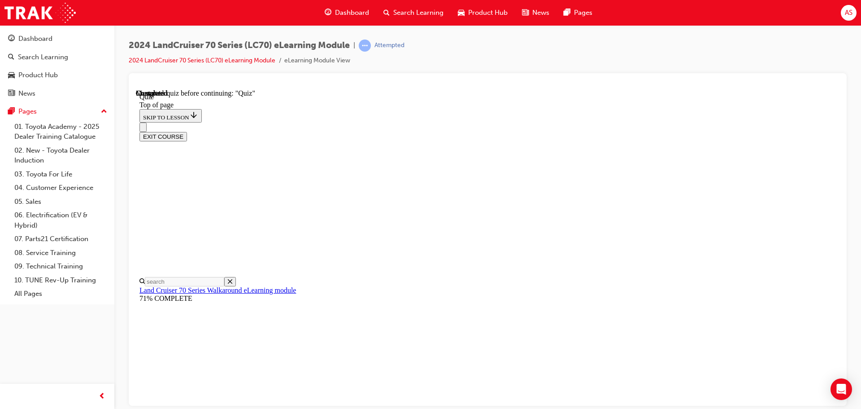
drag, startPoint x: 471, startPoint y: 289, endPoint x: 475, endPoint y: 276, distance: 13.4
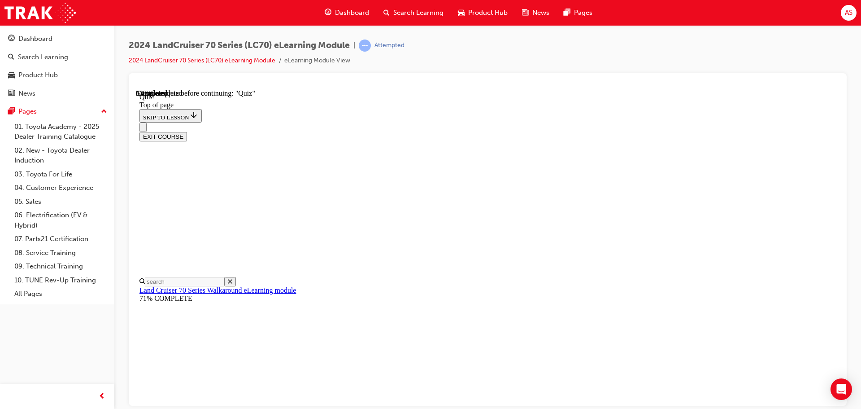
scroll to position [179, 0]
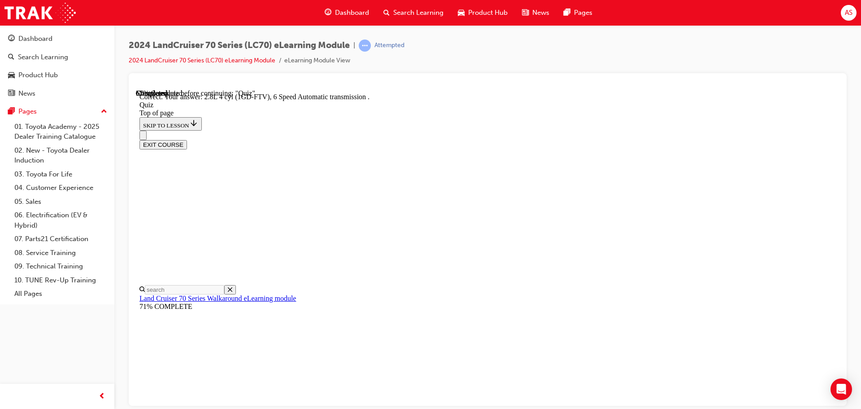
scroll to position [175, 0]
drag, startPoint x: 573, startPoint y: 360, endPoint x: 571, endPoint y: 353, distance: 8.1
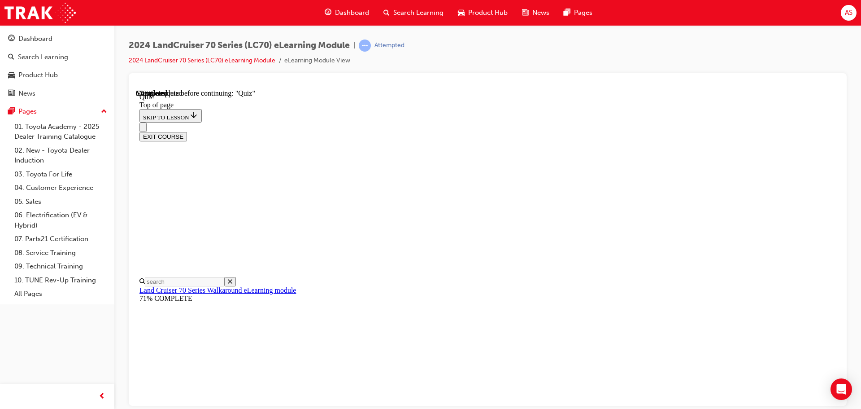
drag, startPoint x: 534, startPoint y: 351, endPoint x: 531, endPoint y: 348, distance: 4.8
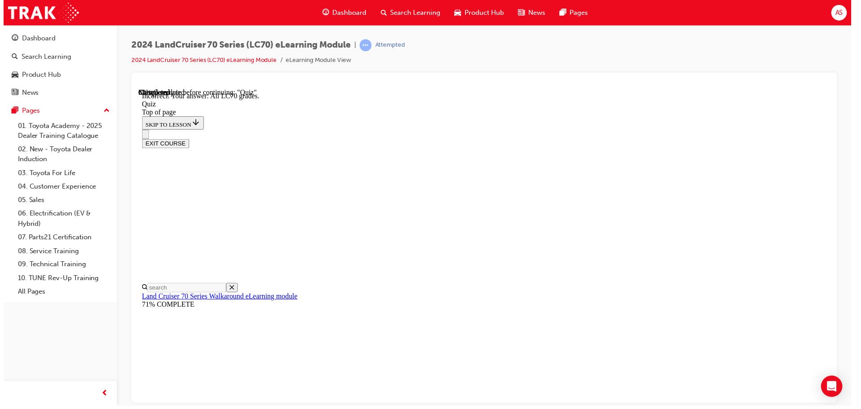
scroll to position [232, 0]
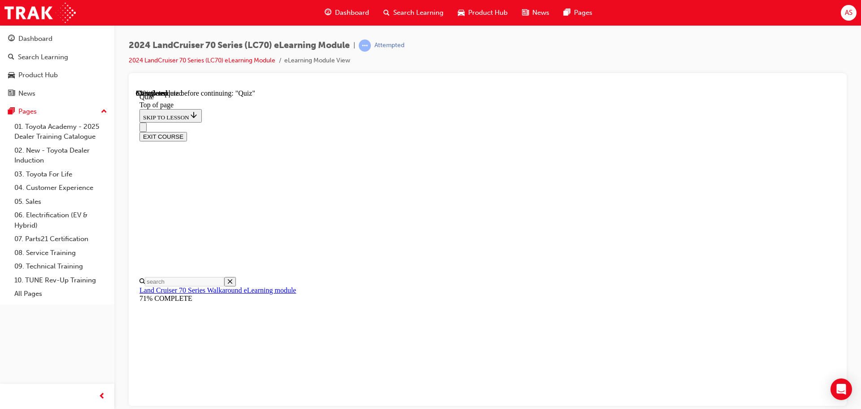
scroll to position [142, 0]
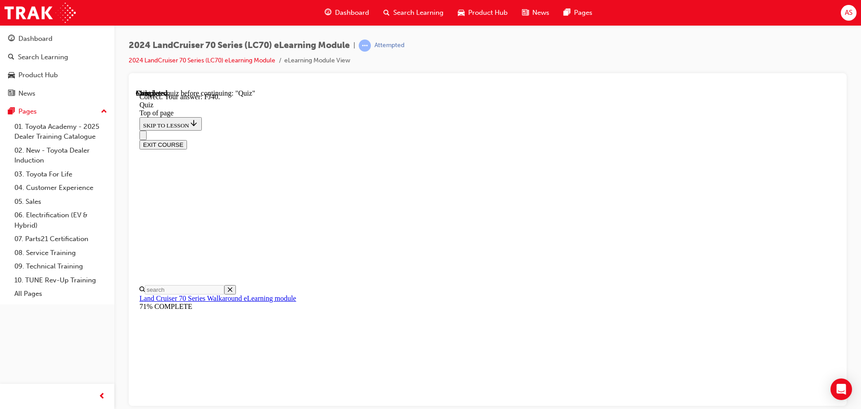
scroll to position [197, 0]
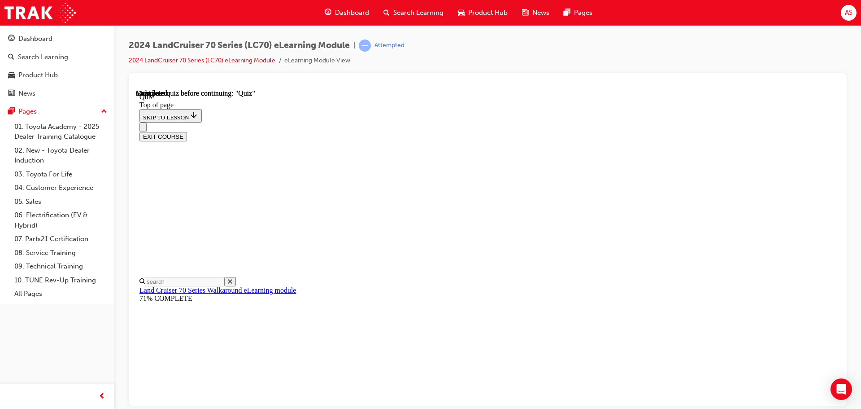
scroll to position [0, 0]
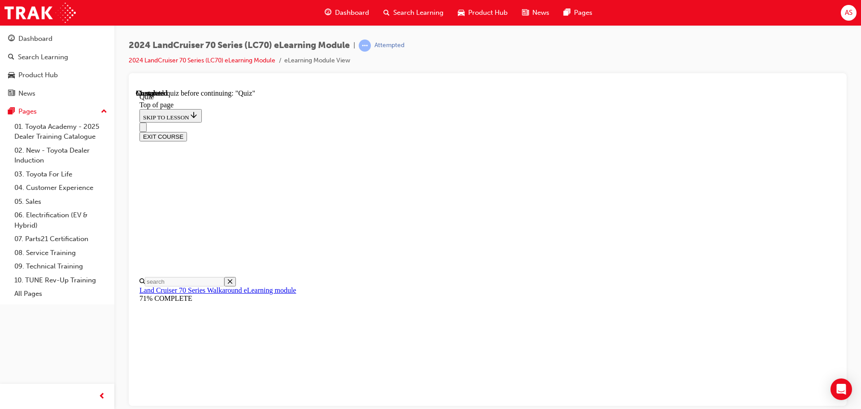
scroll to position [126, 0]
drag, startPoint x: 584, startPoint y: 256, endPoint x: 580, endPoint y: 258, distance: 4.9
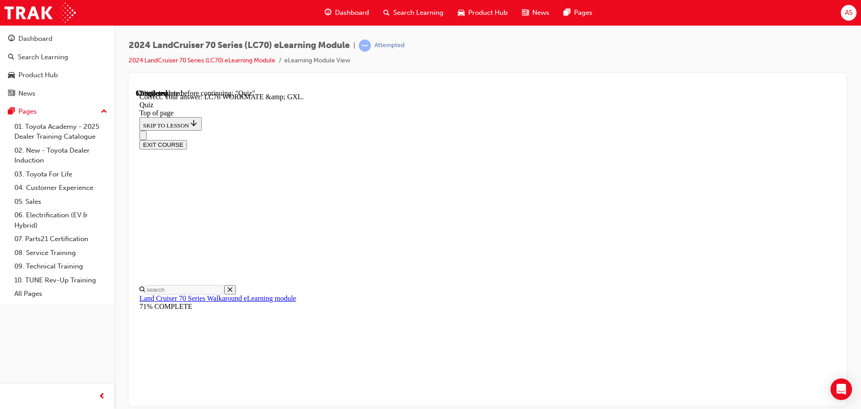
scroll to position [181, 0]
drag, startPoint x: 526, startPoint y: 355, endPoint x: 524, endPoint y: 366, distance: 11.9
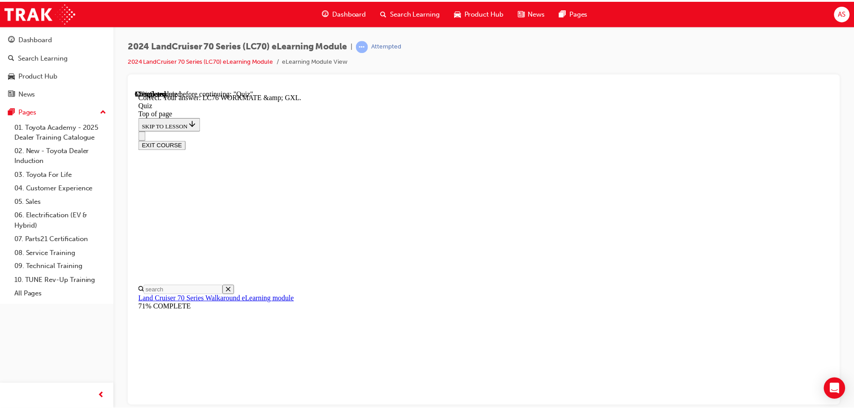
scroll to position [120, 0]
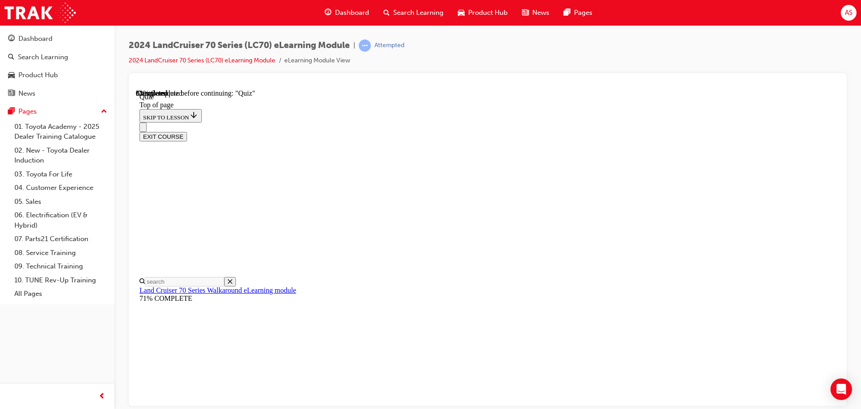
scroll to position [121, 0]
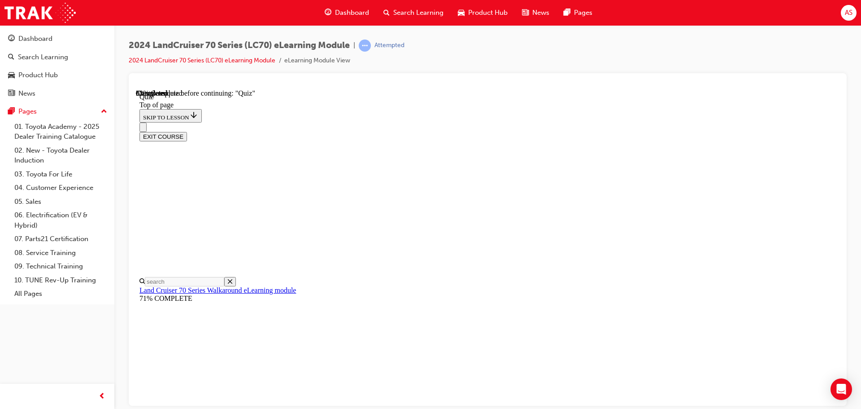
drag, startPoint x: 491, startPoint y: 312, endPoint x: 494, endPoint y: 304, distance: 8.9
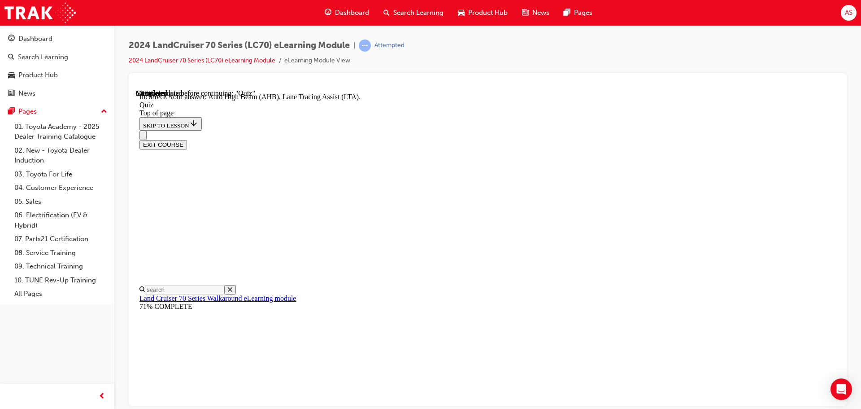
scroll to position [232, 0]
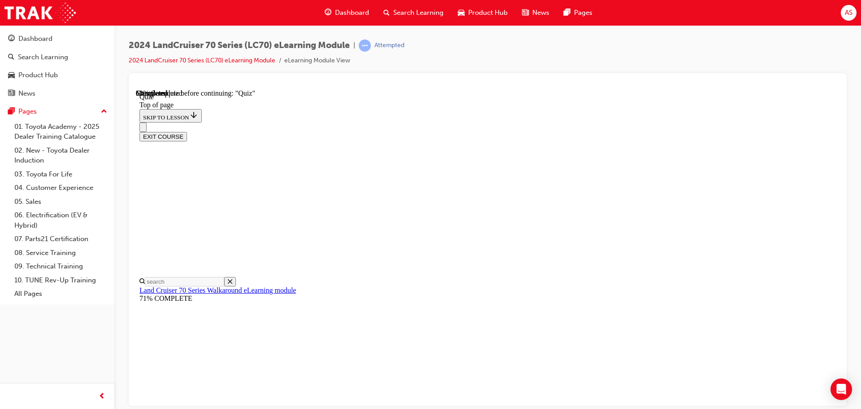
scroll to position [179, 0]
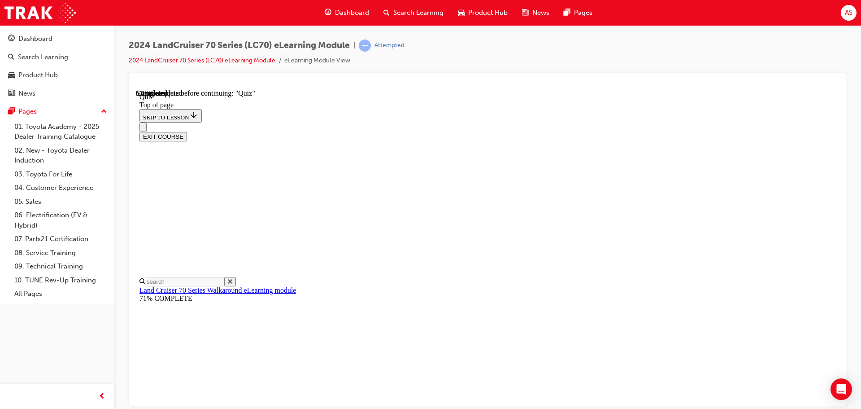
scroll to position [142, 0]
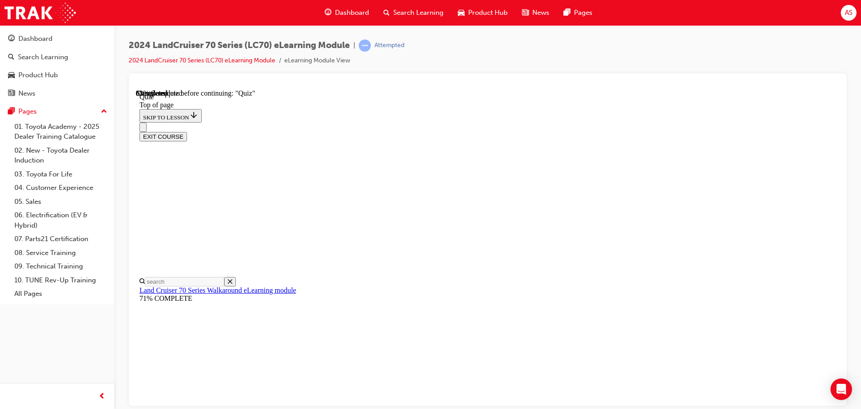
scroll to position [177, 0]
drag, startPoint x: 507, startPoint y: 288, endPoint x: 509, endPoint y: 283, distance: 5.4
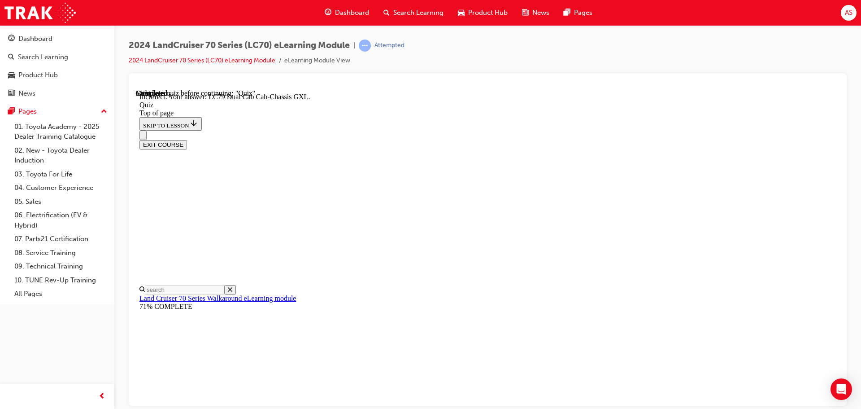
scroll to position [232, 0]
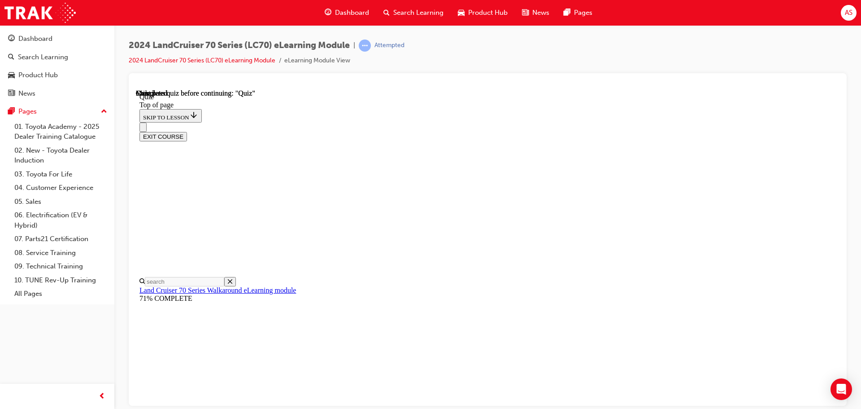
scroll to position [169, 0]
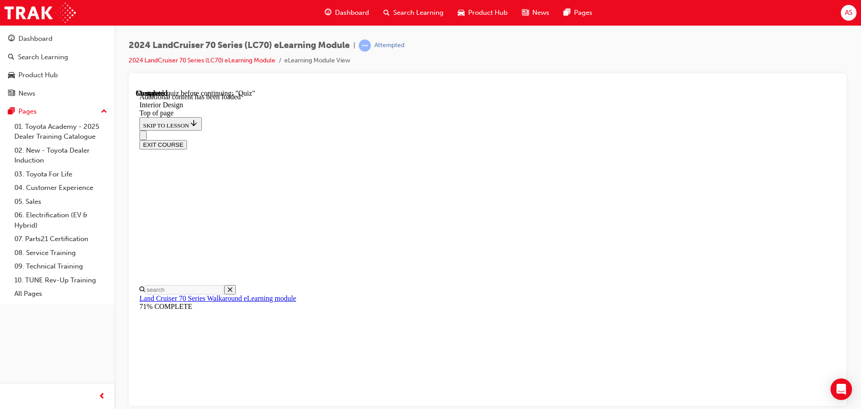
scroll to position [521, 0]
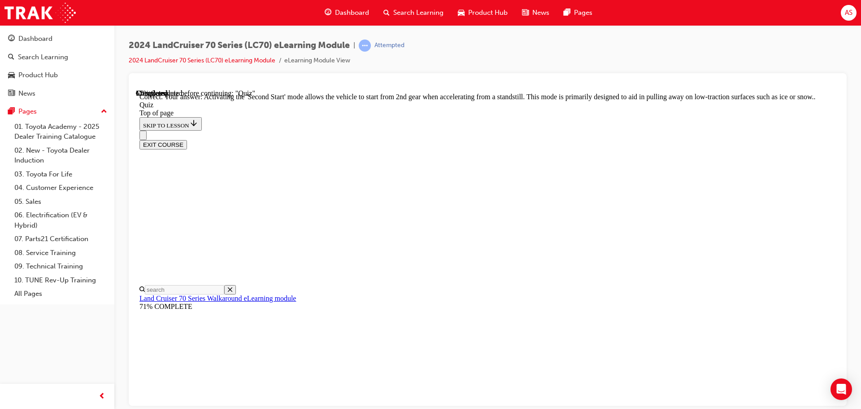
scroll to position [235, 0]
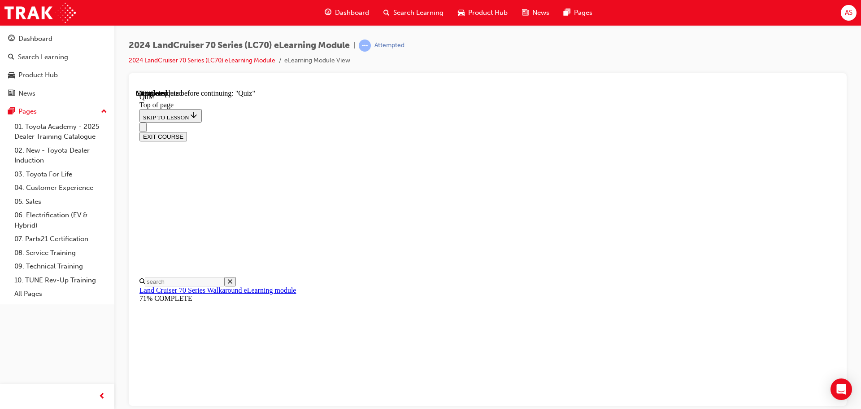
scroll to position [120, 0]
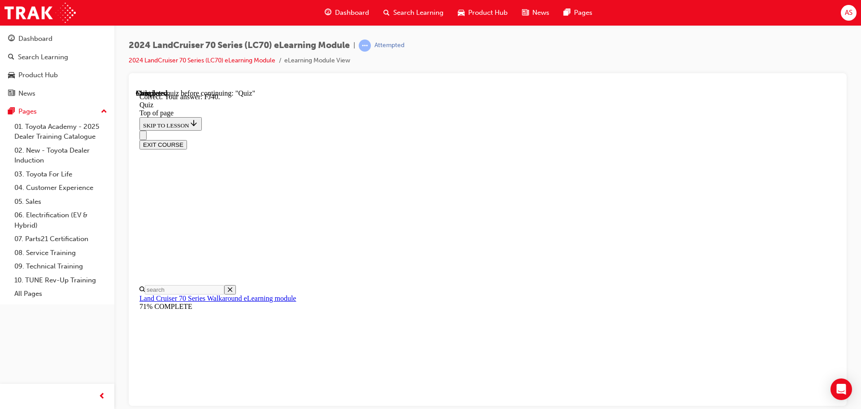
scroll to position [197, 0]
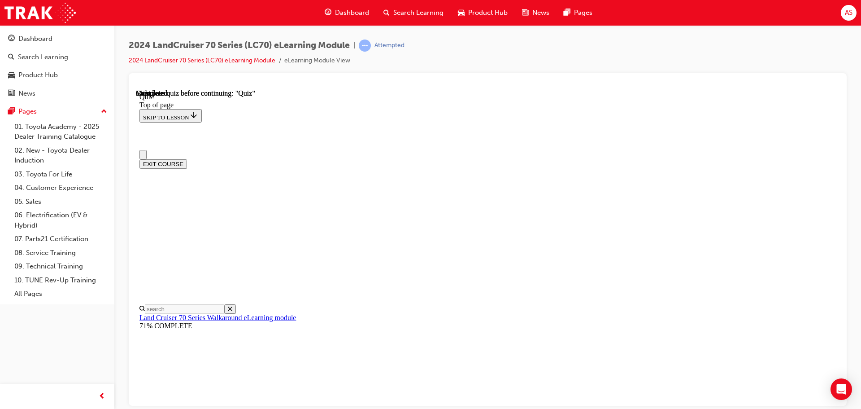
scroll to position [0, 0]
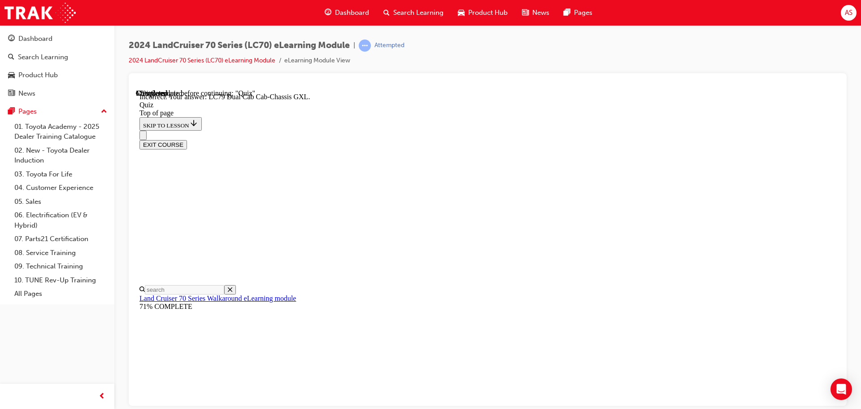
scroll to position [232, 0]
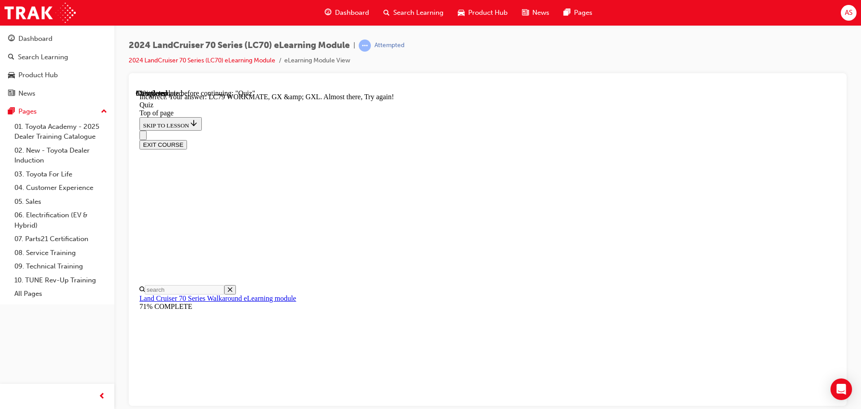
scroll to position [216, 0]
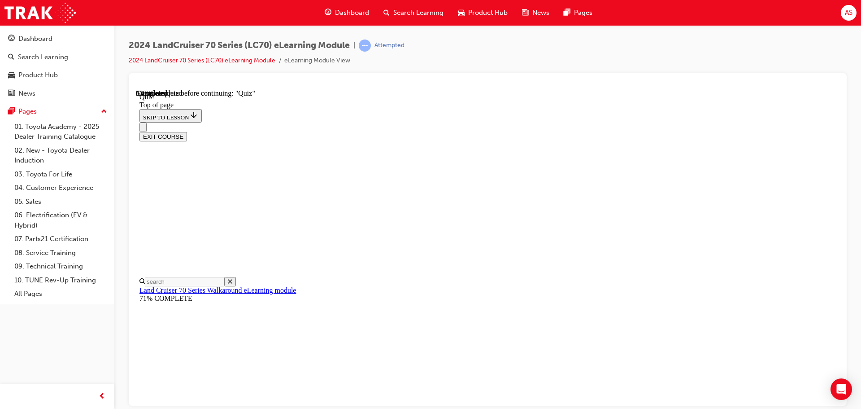
drag, startPoint x: 554, startPoint y: 163, endPoint x: 538, endPoint y: 174, distance: 20.0
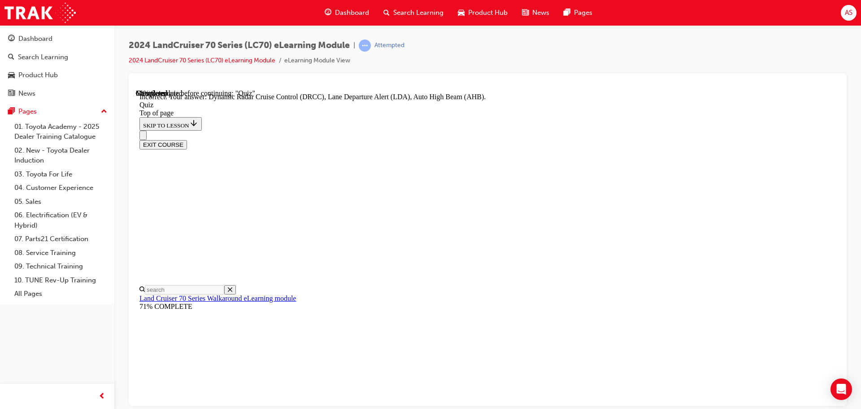
scroll to position [232, 0]
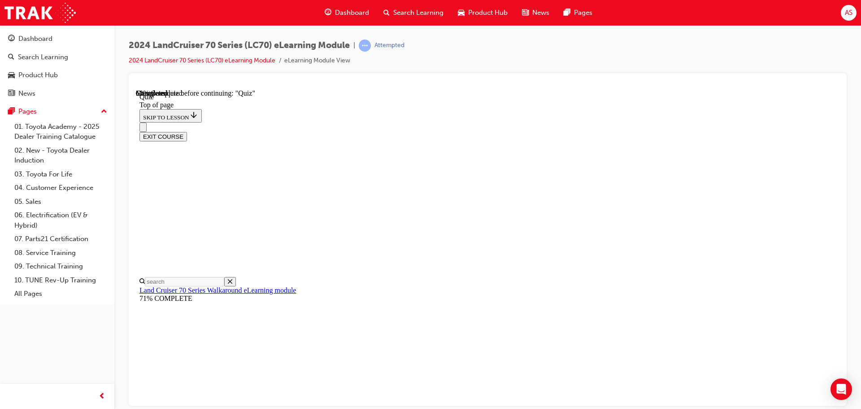
drag, startPoint x: 543, startPoint y: 362, endPoint x: 538, endPoint y: 341, distance: 21.6
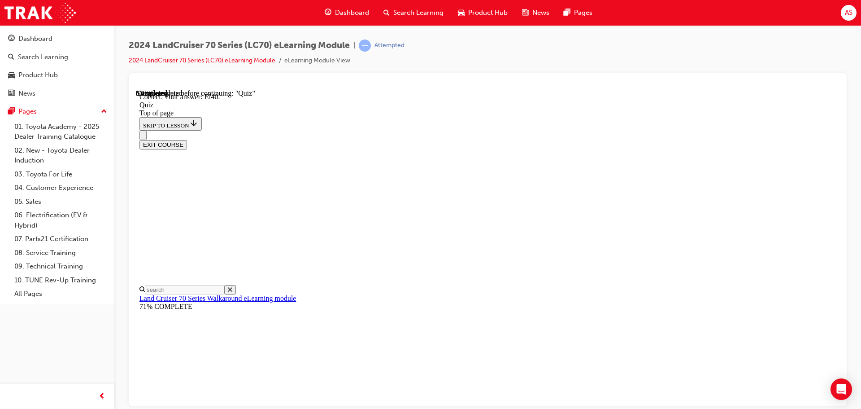
scroll to position [197, 0]
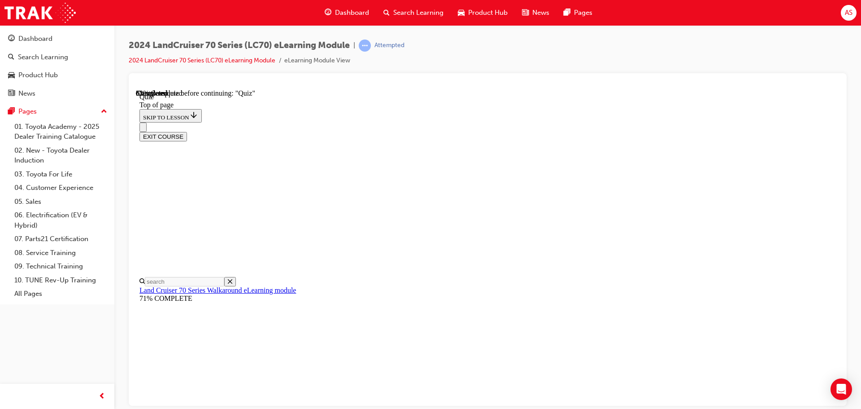
scroll to position [120, 0]
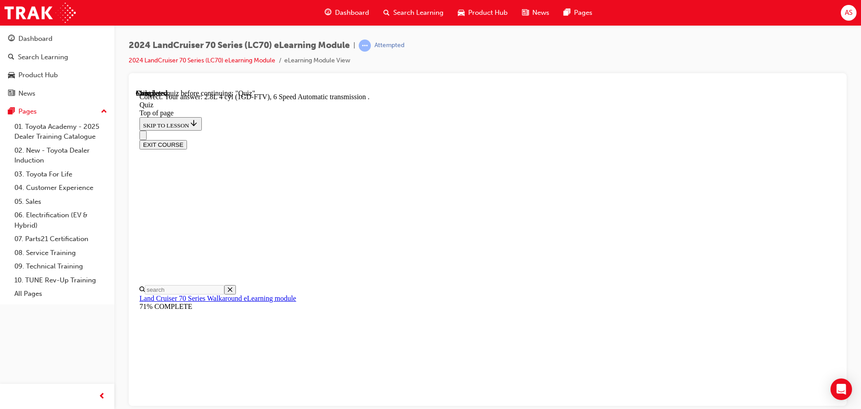
scroll to position [175, 0]
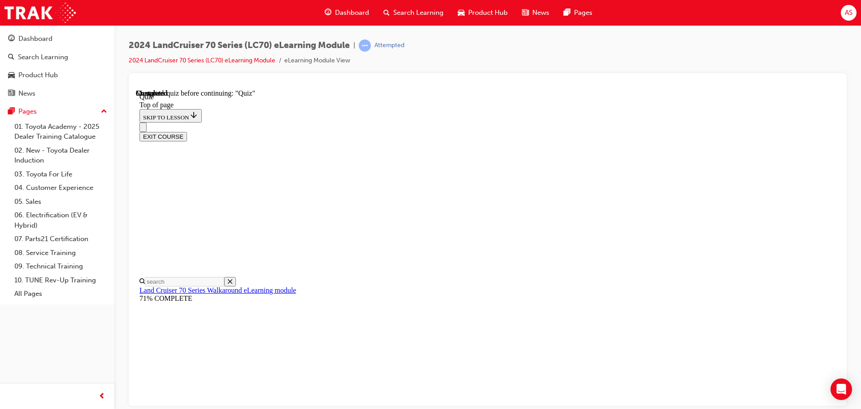
drag, startPoint x: 483, startPoint y: 211, endPoint x: 488, endPoint y: 208, distance: 5.2
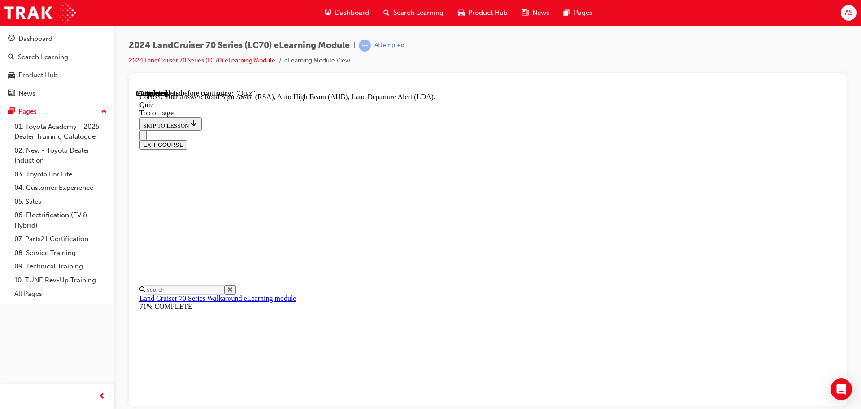
scroll to position [232, 0]
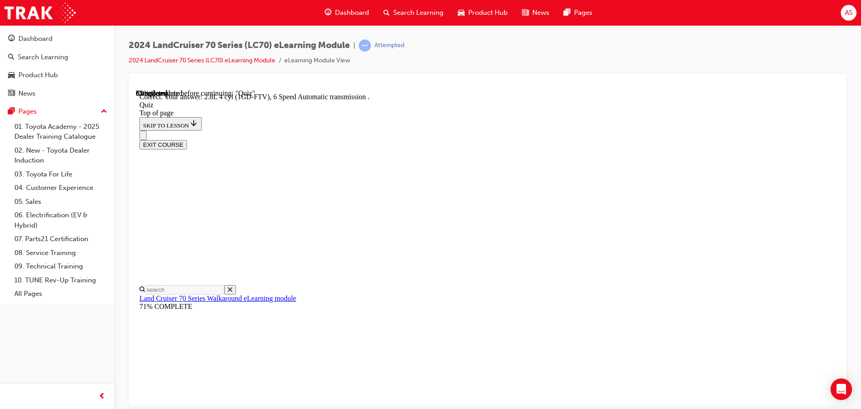
scroll to position [175, 0]
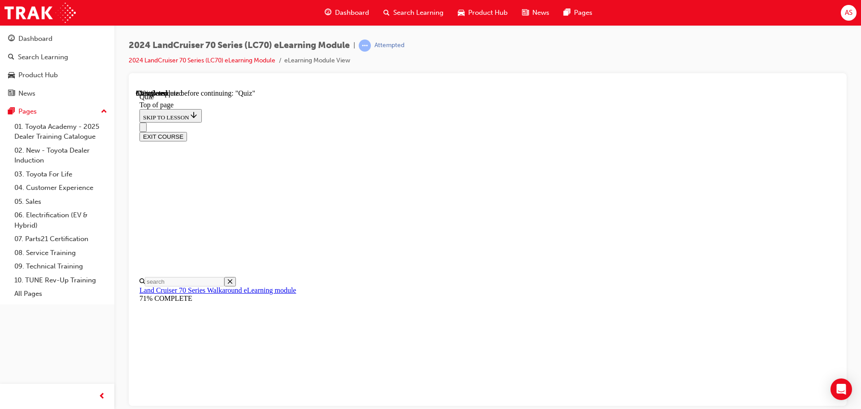
scroll to position [121, 0]
drag, startPoint x: 488, startPoint y: 278, endPoint x: 479, endPoint y: 258, distance: 21.7
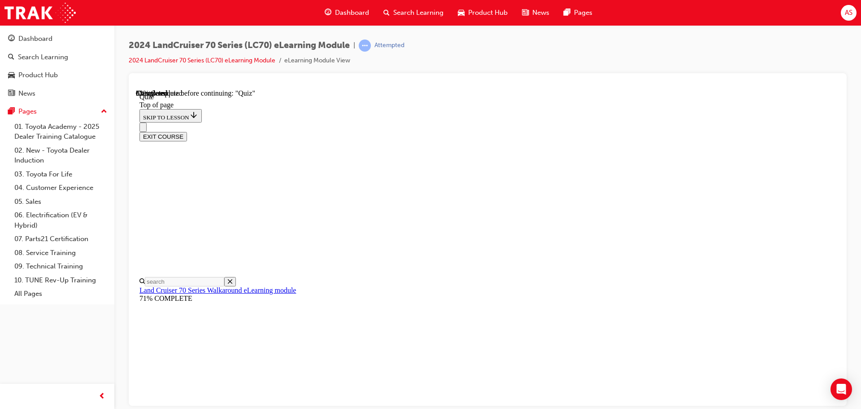
scroll to position [177, 0]
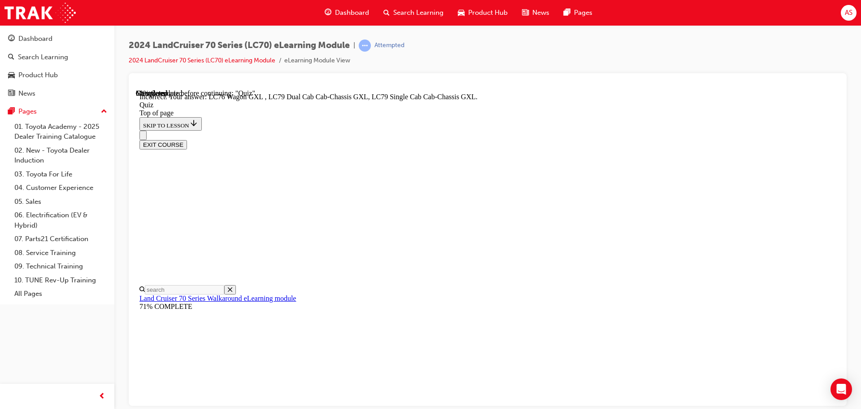
scroll to position [232, 0]
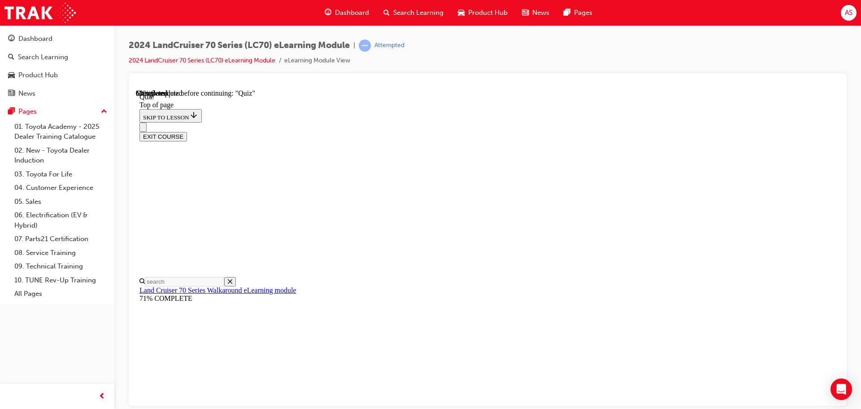
scroll to position [126, 0]
drag, startPoint x: 543, startPoint y: 204, endPoint x: 571, endPoint y: 299, distance: 98.6
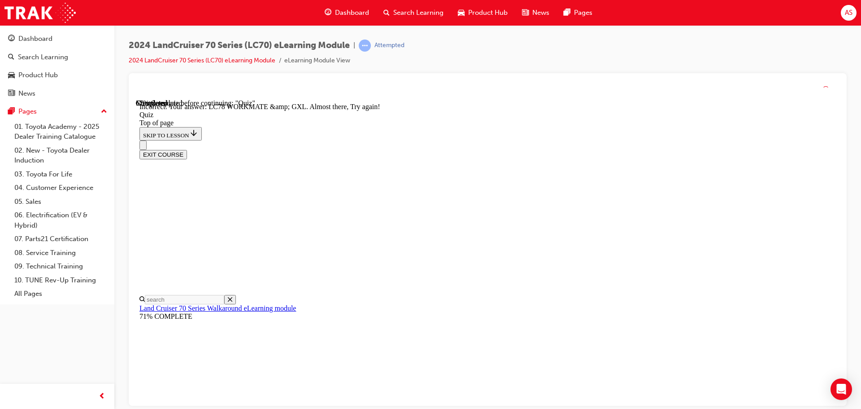
scroll to position [228, 0]
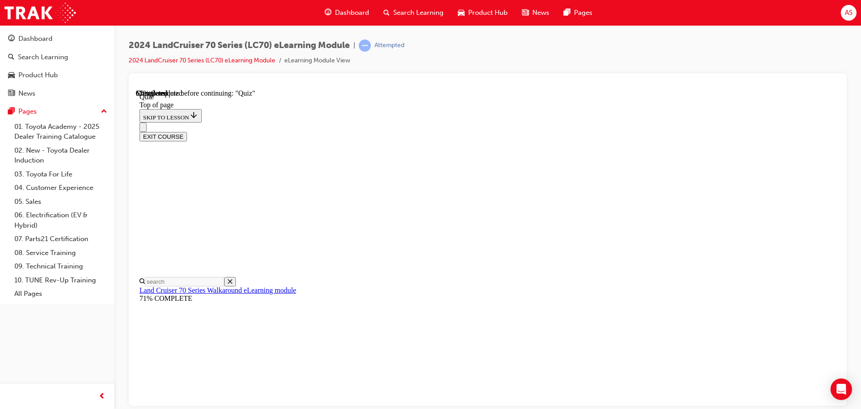
scroll to position [179, 0]
drag, startPoint x: 523, startPoint y: 271, endPoint x: 568, endPoint y: 332, distance: 76.0
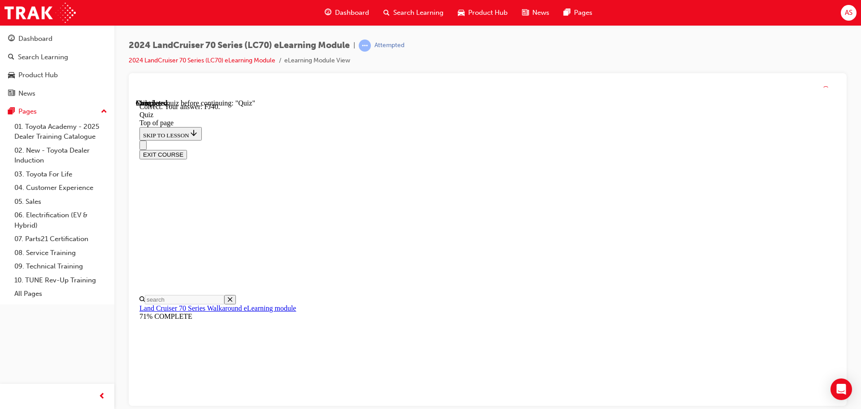
scroll to position [197, 0]
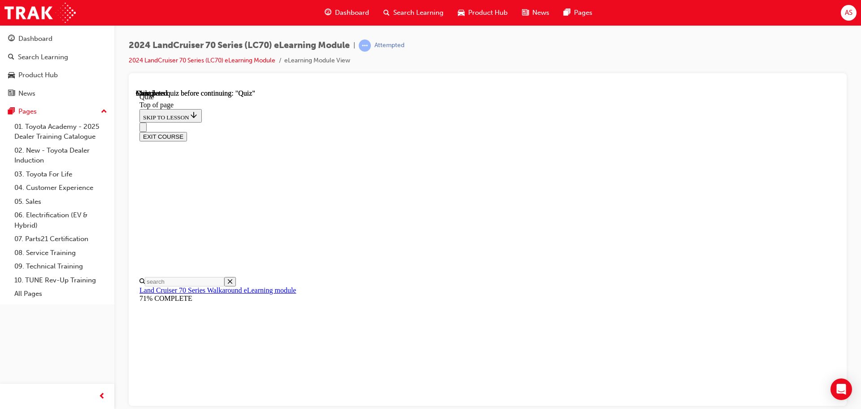
scroll to position [169, 0]
